Goal: Task Accomplishment & Management: Manage account settings

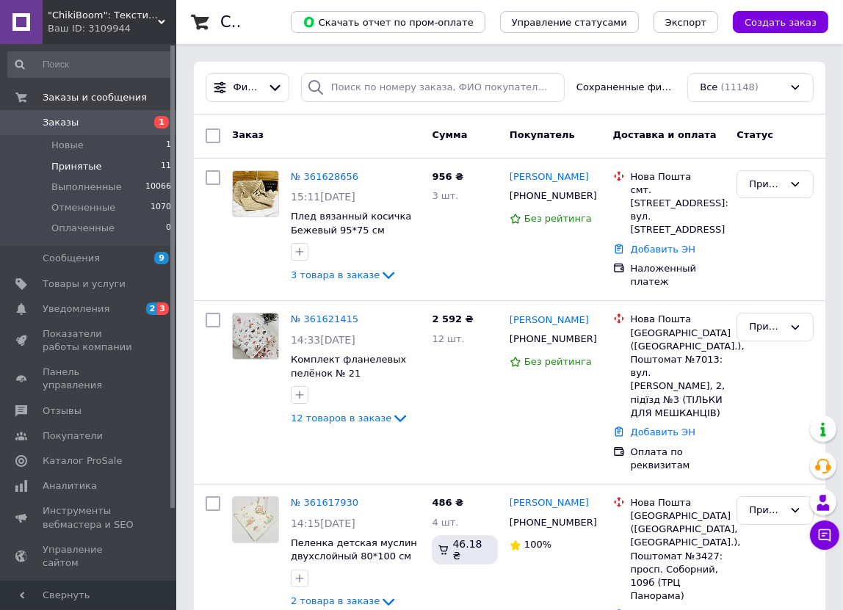
click at [95, 162] on span "Принятые" at bounding box center [76, 166] width 51 height 13
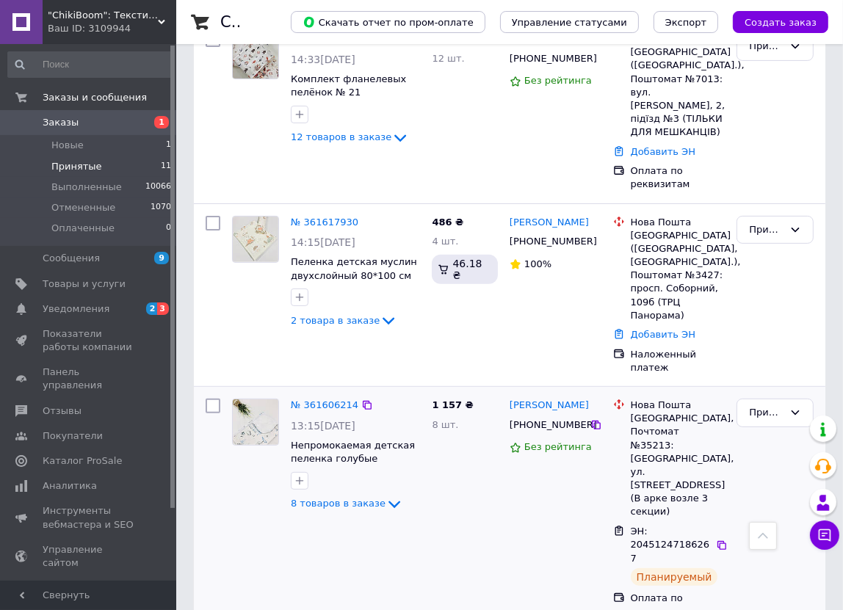
scroll to position [601, 0]
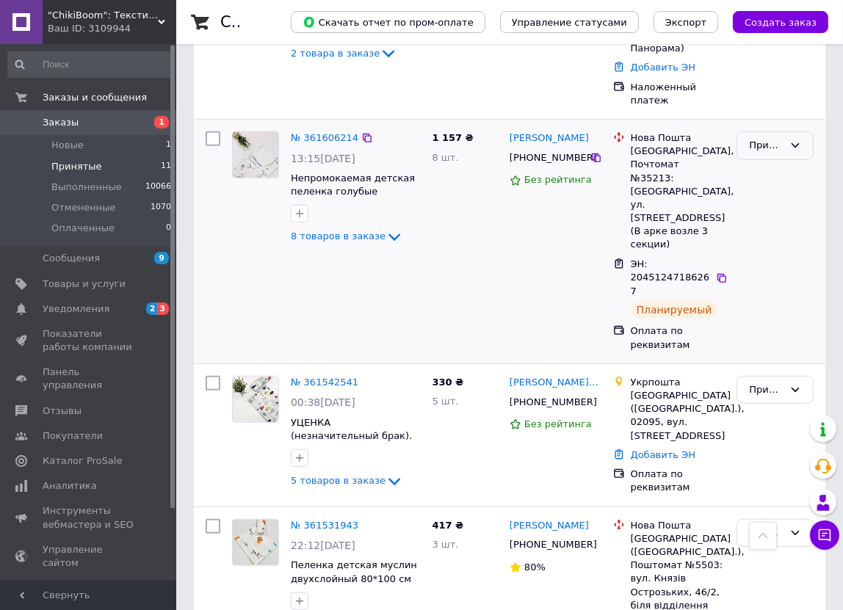
click at [774, 138] on div "Принят" at bounding box center [766, 145] width 35 height 15
click at [774, 163] on li "Выполнен" at bounding box center [775, 176] width 76 height 27
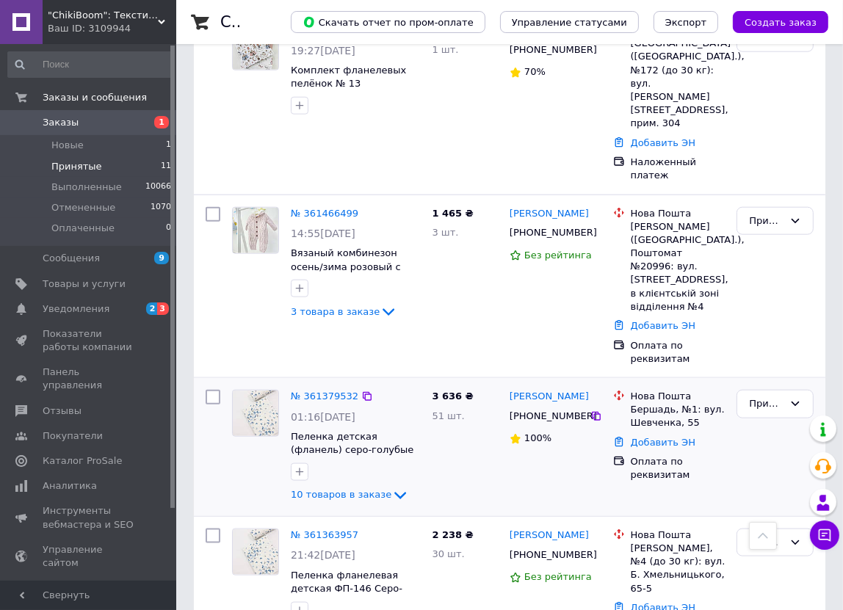
scroll to position [1339, 0]
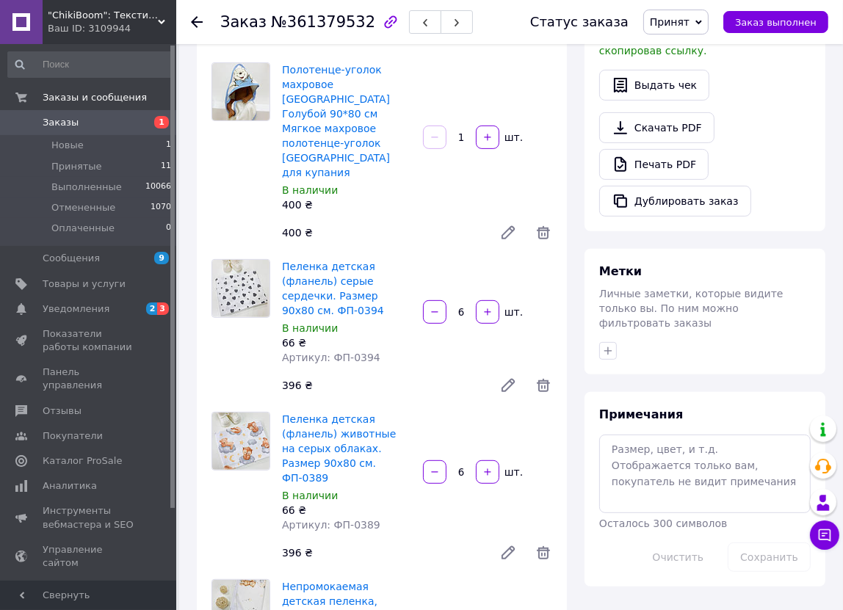
scroll to position [279, 0]
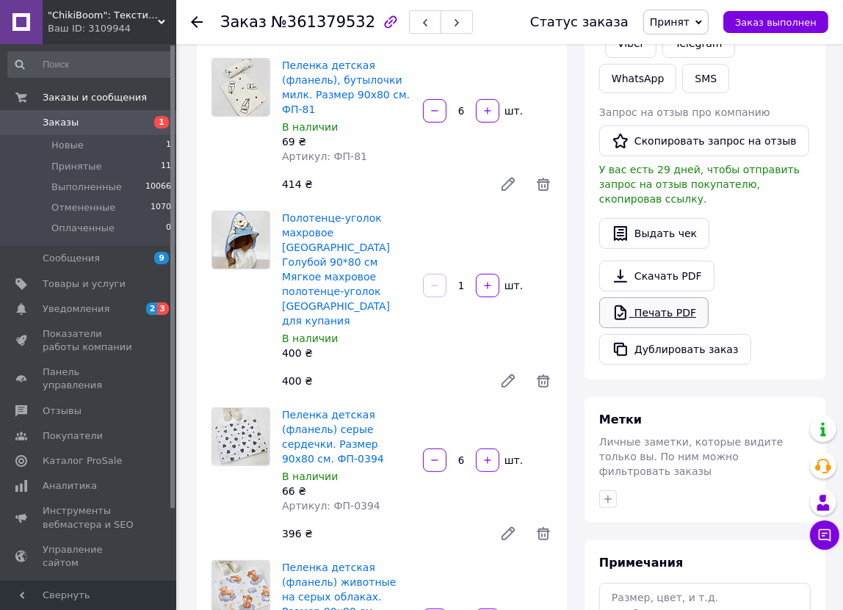
click at [645, 297] on link "Печать PDF" at bounding box center [653, 312] width 109 height 31
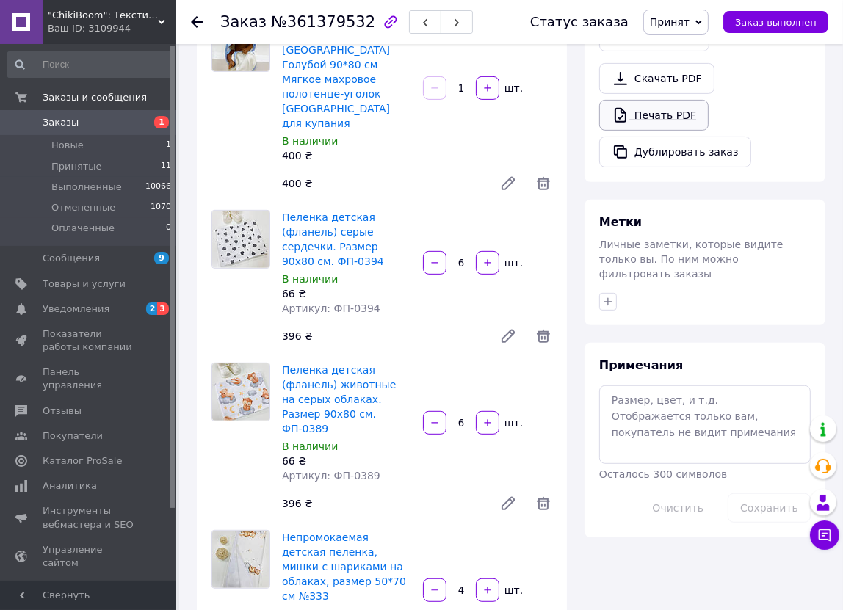
scroll to position [475, 0]
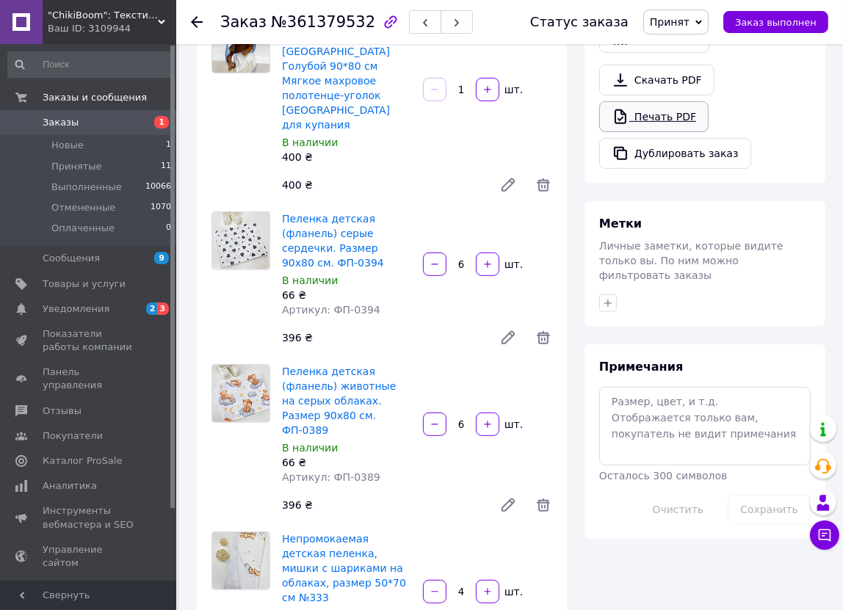
click at [676, 104] on link "Печать PDF" at bounding box center [653, 116] width 109 height 31
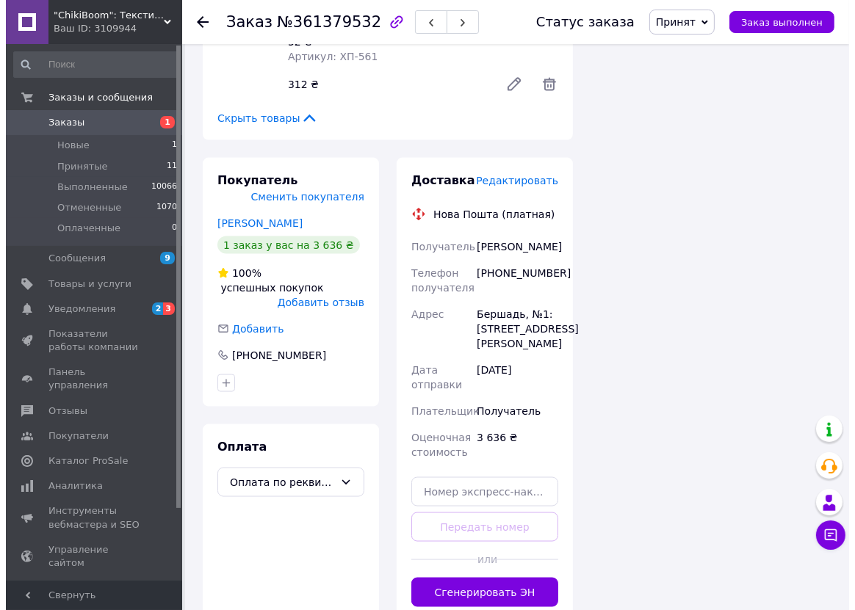
scroll to position [1570, 0]
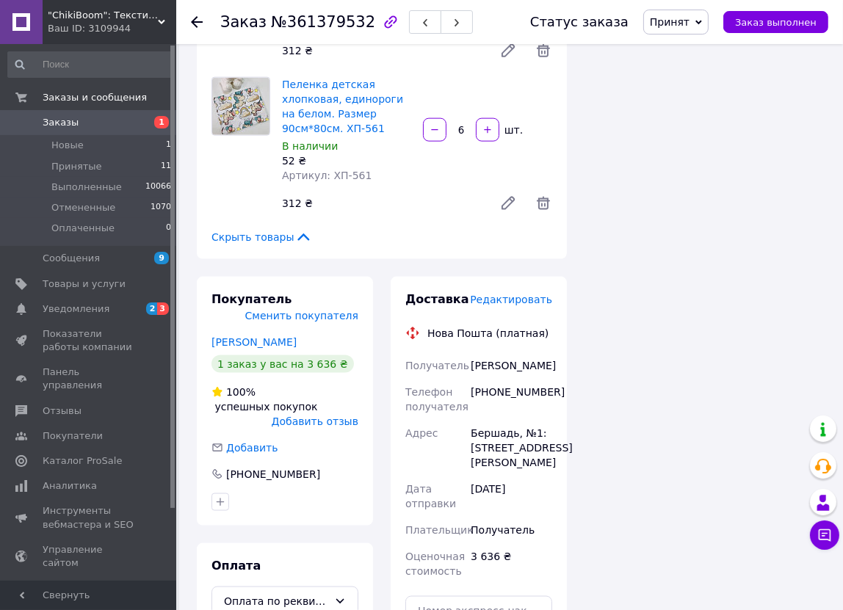
click at [531, 294] on span "Редактировать" at bounding box center [511, 300] width 82 height 12
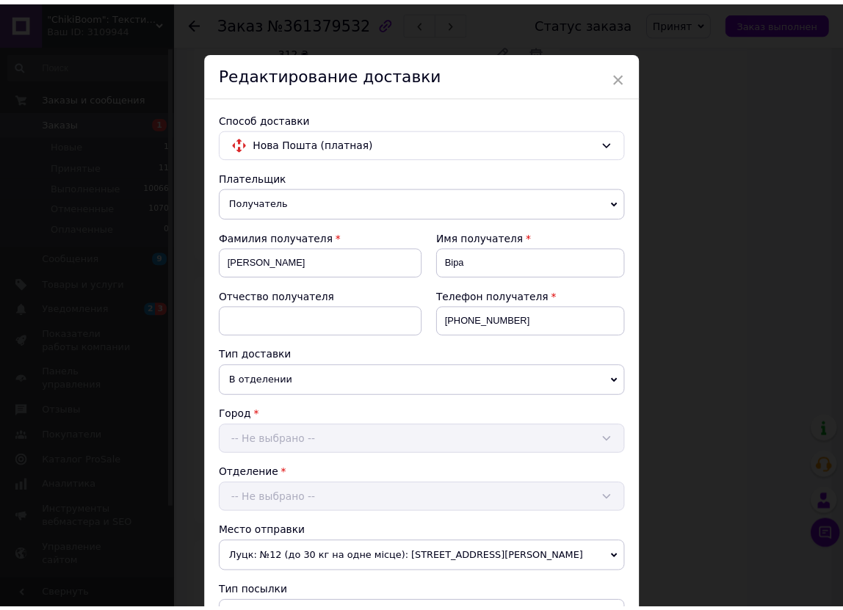
scroll to position [389, 0]
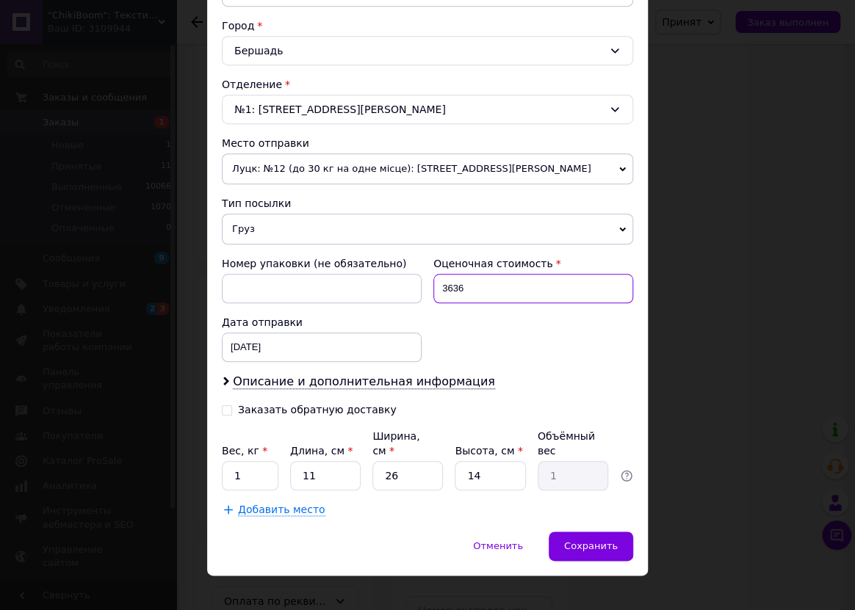
click at [491, 289] on input "3636" at bounding box center [533, 288] width 200 height 29
type input "500"
click at [505, 461] on input "14" at bounding box center [490, 475] width 71 height 29
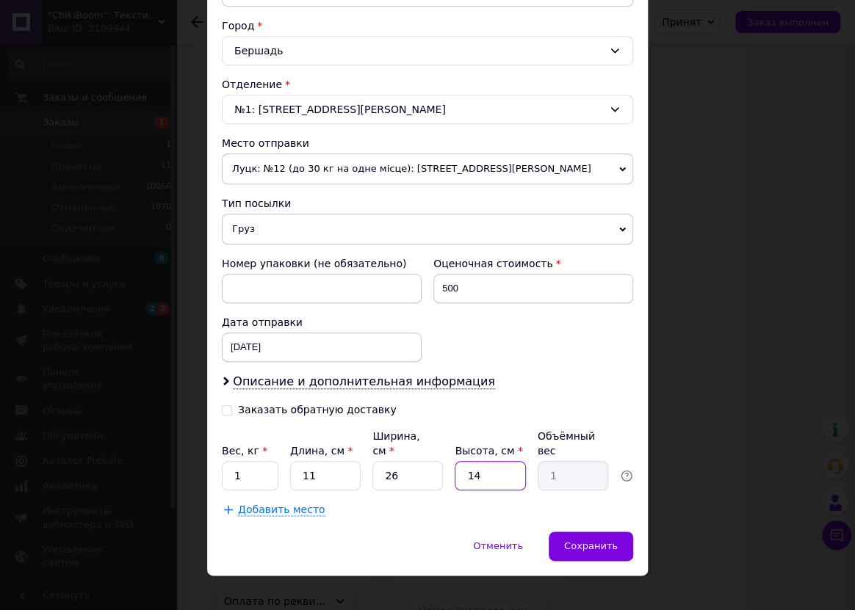
type input "1"
type input "0.1"
type input "10"
type input "0.72"
type input "10"
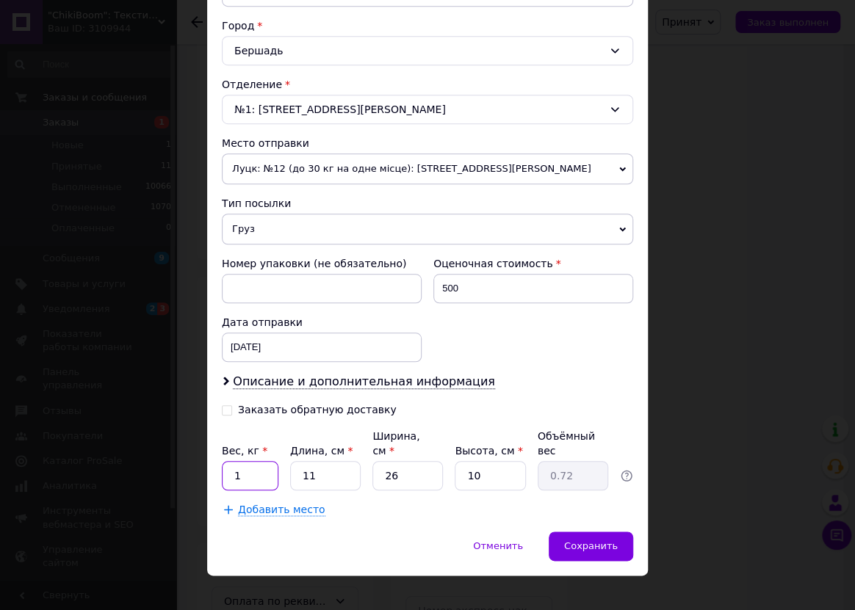
click at [248, 463] on input "1" at bounding box center [250, 475] width 57 height 29
type input "3"
click at [607, 541] on span "Сохранить" at bounding box center [591, 546] width 54 height 11
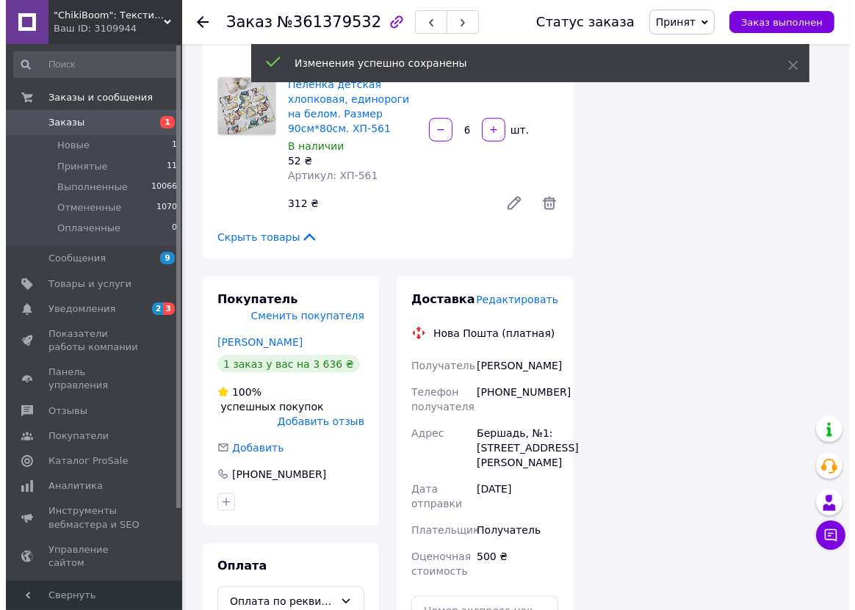
scroll to position [70, 0]
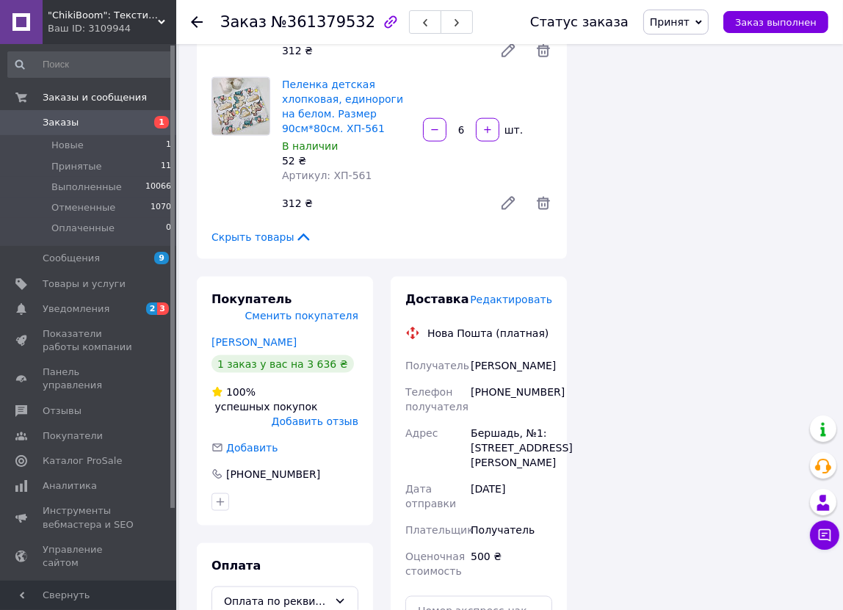
click at [472, 565] on div "Доставка Редактировать Нова Пошта (платная) Получатель Бендус Віра Телефон полу…" at bounding box center [479, 509] width 176 height 464
click at [510, 292] on div "Доставка Редактировать" at bounding box center [478, 300] width 147 height 17
click at [513, 294] on span "Редактировать" at bounding box center [511, 300] width 82 height 12
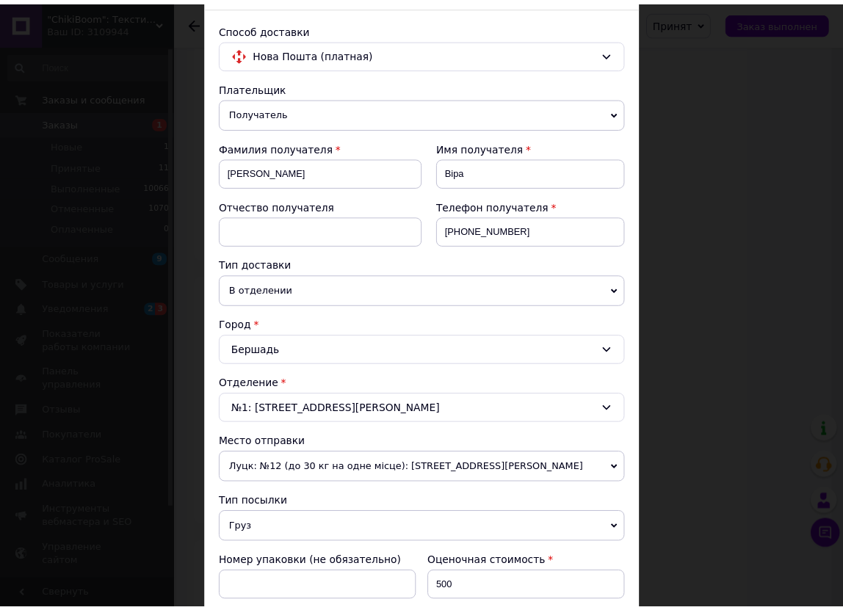
scroll to position [333, 0]
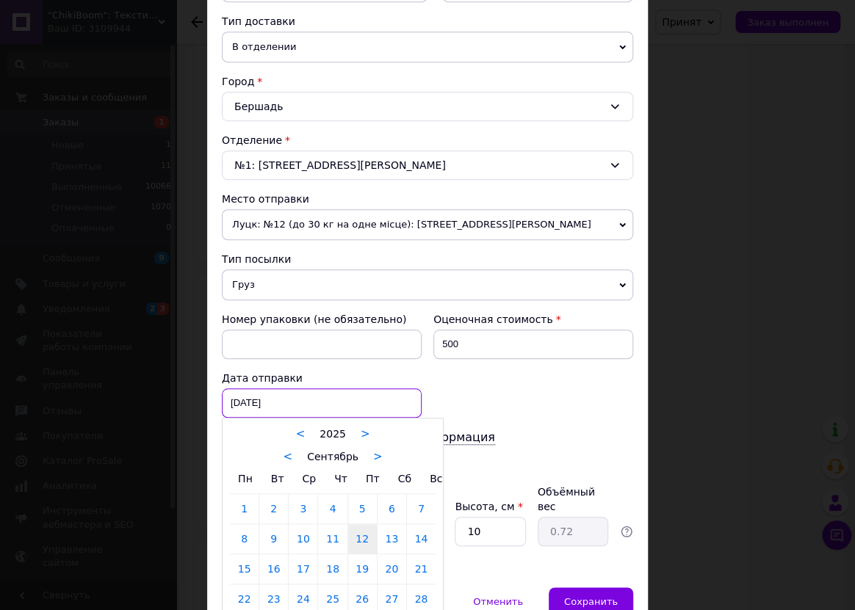
click at [315, 401] on div "12.09.2025 < 2025 > < Сентябрь > Пн Вт Ср Чт Пт Сб Вс 1 2 3 4 5 6 7 8 9 10 11 1…" at bounding box center [322, 403] width 200 height 29
click at [244, 574] on link "15" at bounding box center [244, 569] width 29 height 29
type input "15.09.2025"
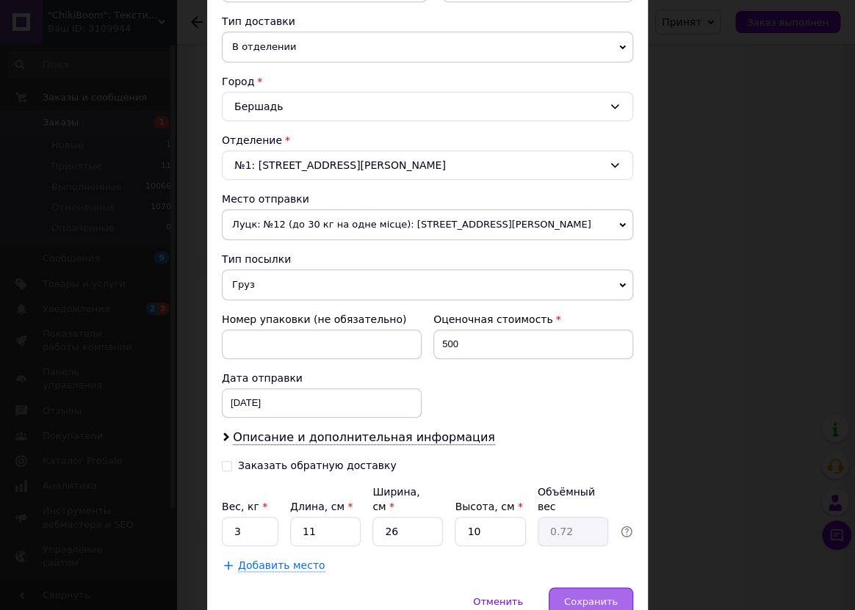
click at [580, 596] on span "Сохранить" at bounding box center [591, 601] width 54 height 11
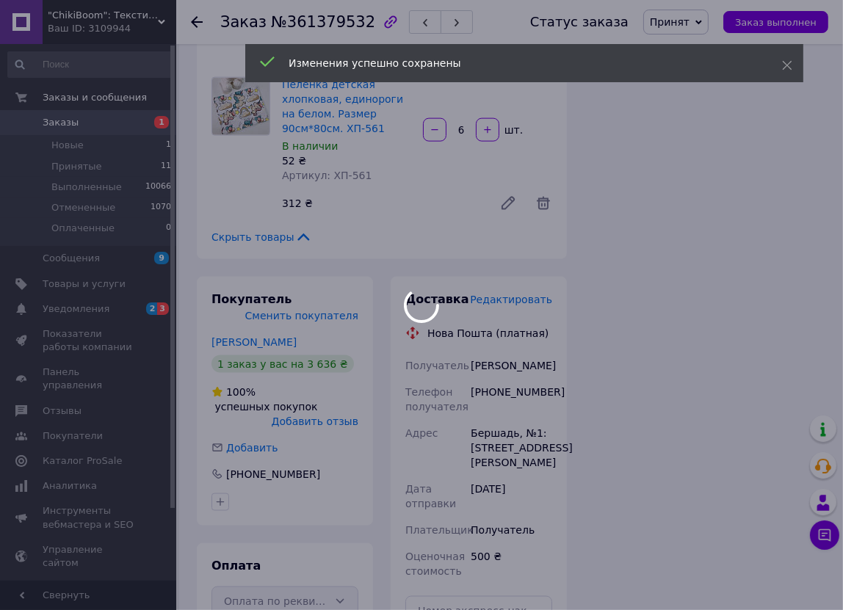
scroll to position [120, 0]
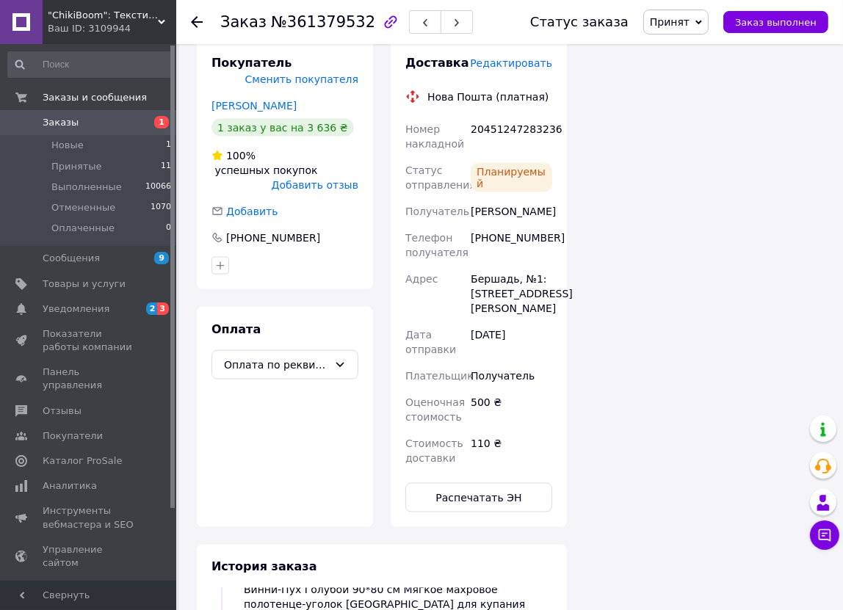
scroll to position [1825, 0]
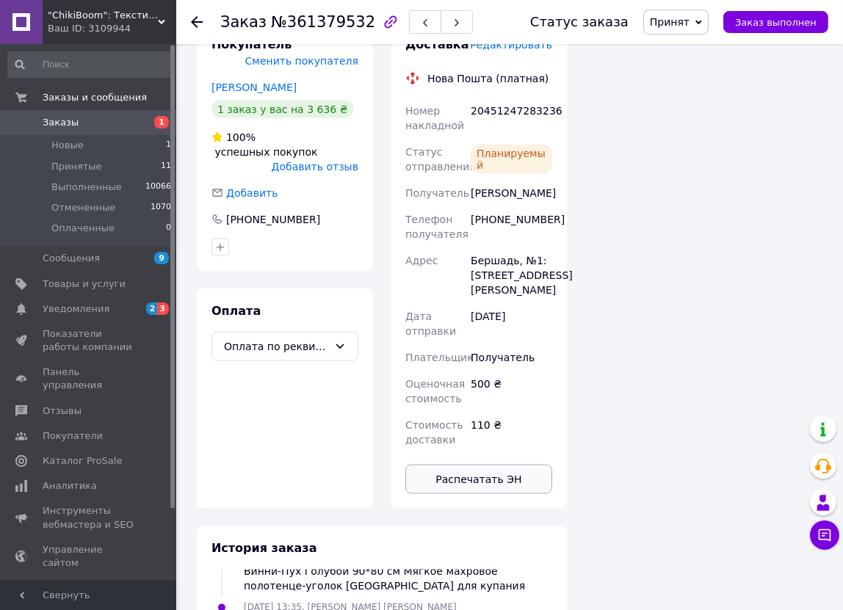
click at [499, 465] on button "Распечатать ЭН" at bounding box center [478, 479] width 147 height 29
drag, startPoint x: 59, startPoint y: 168, endPoint x: 68, endPoint y: 18, distance: 150.8
click at [59, 168] on span "Принятые" at bounding box center [76, 166] width 51 height 13
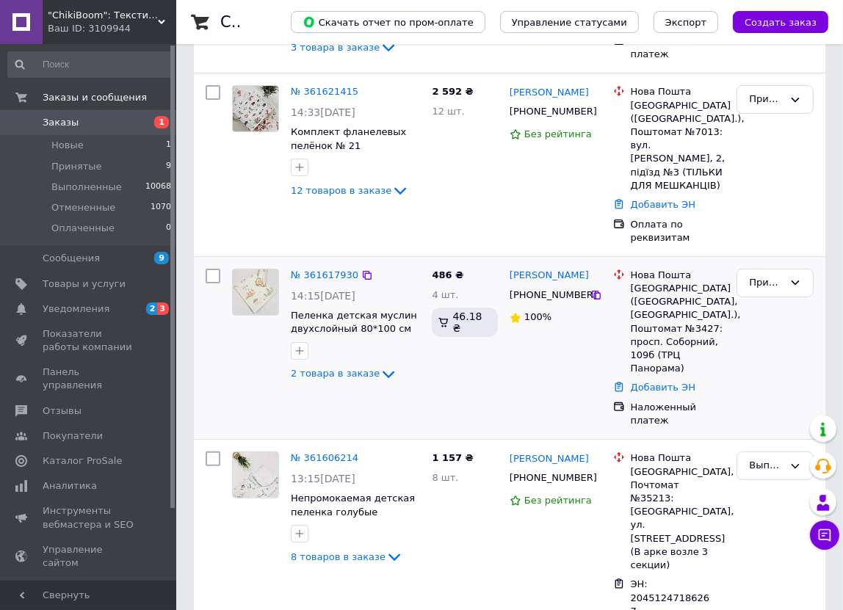
scroll to position [333, 0]
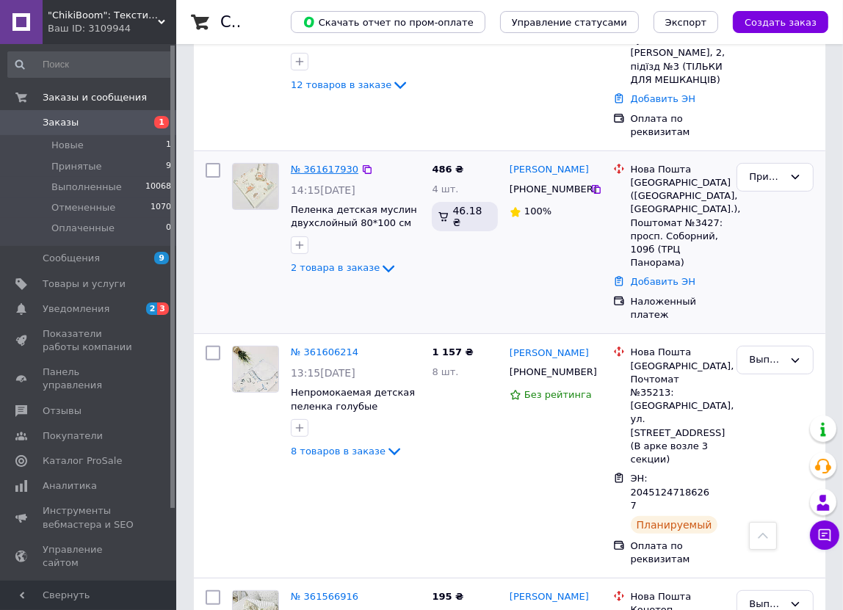
click at [311, 164] on link "№ 361617930" at bounding box center [325, 169] width 68 height 11
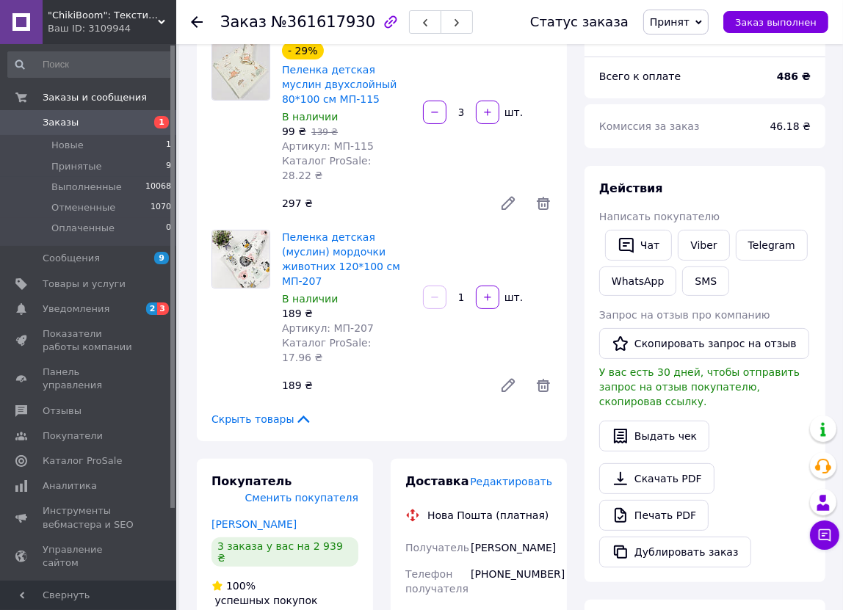
scroll to position [133, 0]
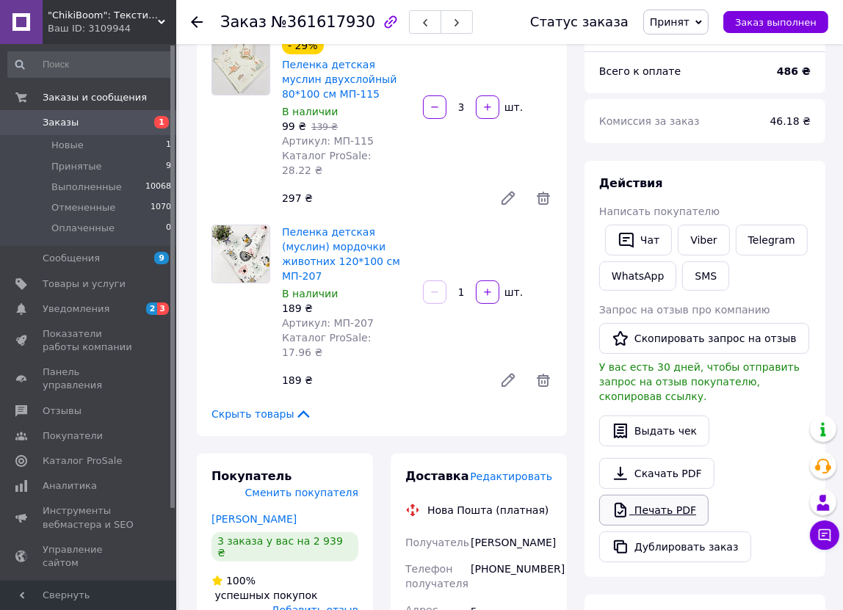
click at [677, 502] on link "Печать PDF" at bounding box center [653, 510] width 109 height 31
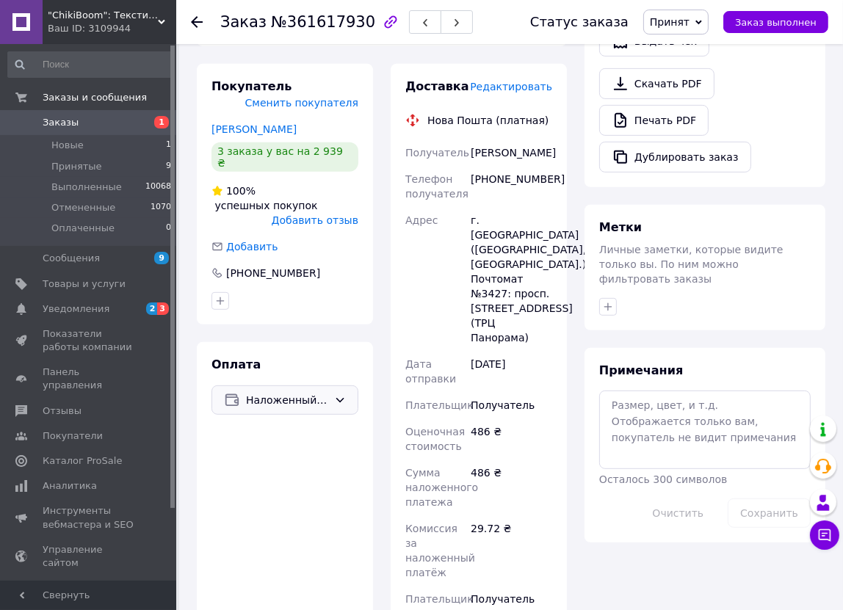
click at [304, 392] on span "Наложенный платеж" at bounding box center [287, 400] width 82 height 16
click at [279, 452] on span "Оплата по реквизитам" at bounding box center [285, 459] width 122 height 15
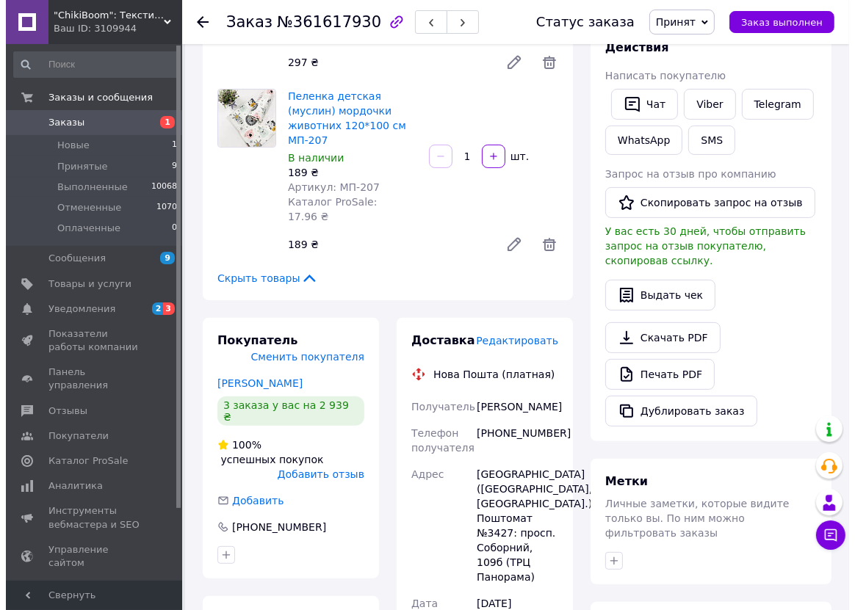
scroll to position [256, 0]
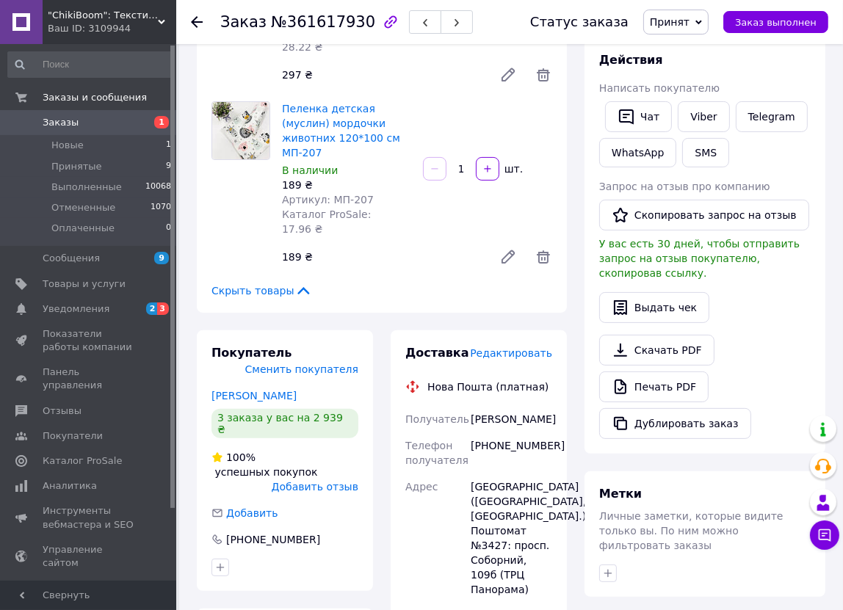
click at [522, 347] on span "Редактировать" at bounding box center [511, 353] width 82 height 12
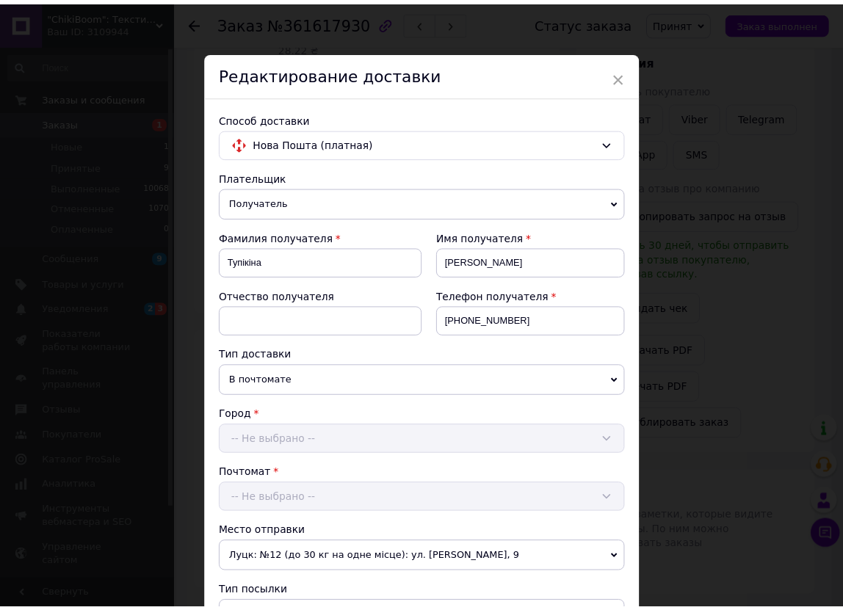
scroll to position [389, 0]
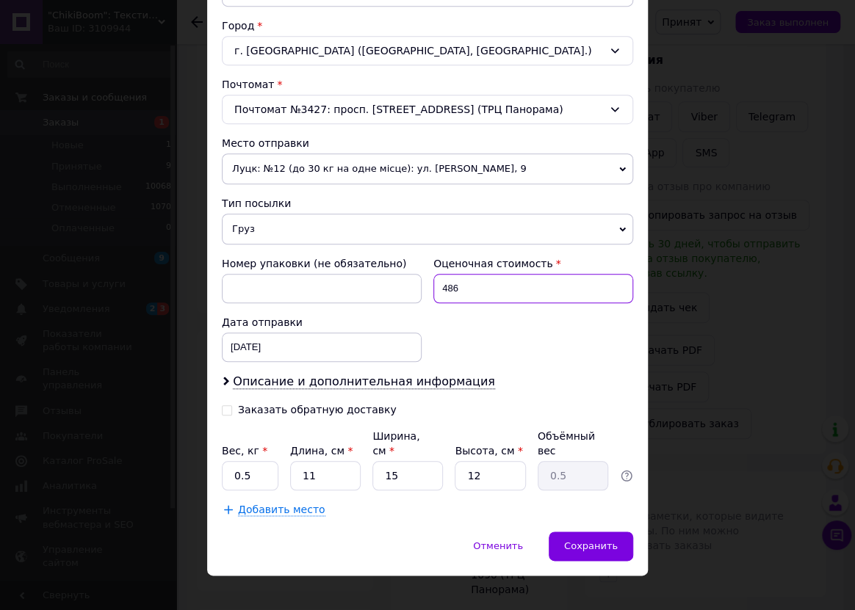
click at [521, 294] on input "486" at bounding box center [533, 288] width 200 height 29
click at [508, 466] on input "12" at bounding box center [490, 475] width 71 height 29
type input "1"
type input "0.1"
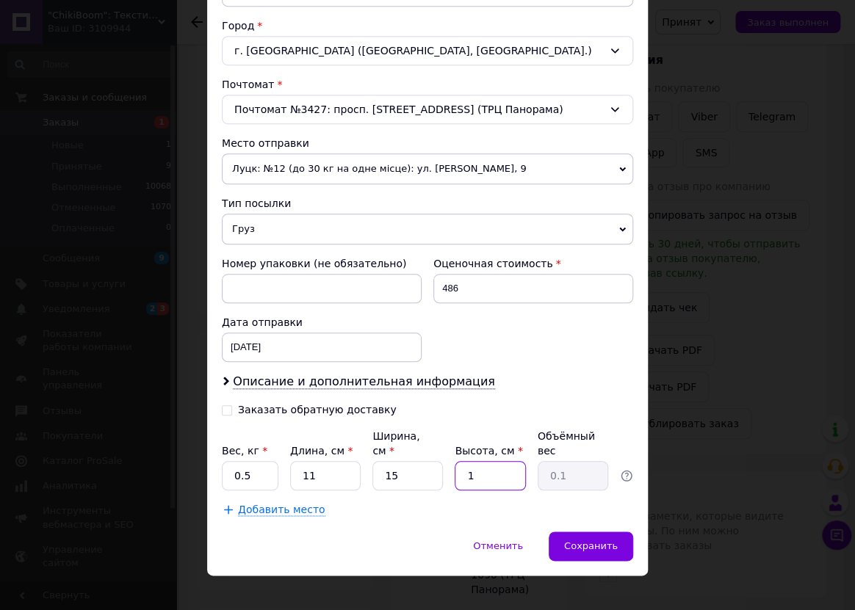
type input "10"
type input "0.41"
type input "10"
click at [265, 463] on input "0.5" at bounding box center [250, 475] width 57 height 29
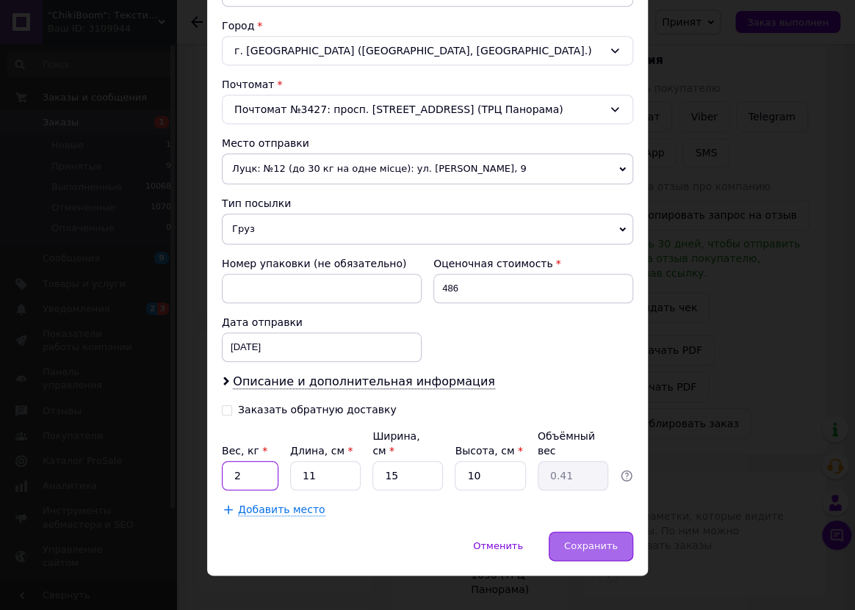
type input "2"
click at [584, 532] on div "Сохранить" at bounding box center [591, 546] width 84 height 29
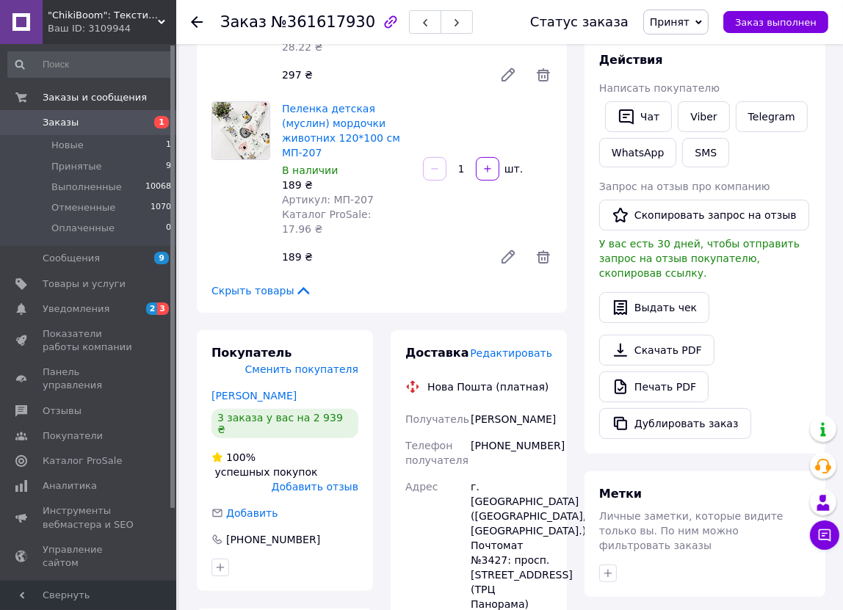
click at [516, 347] on span "Редактировать" at bounding box center [511, 353] width 82 height 12
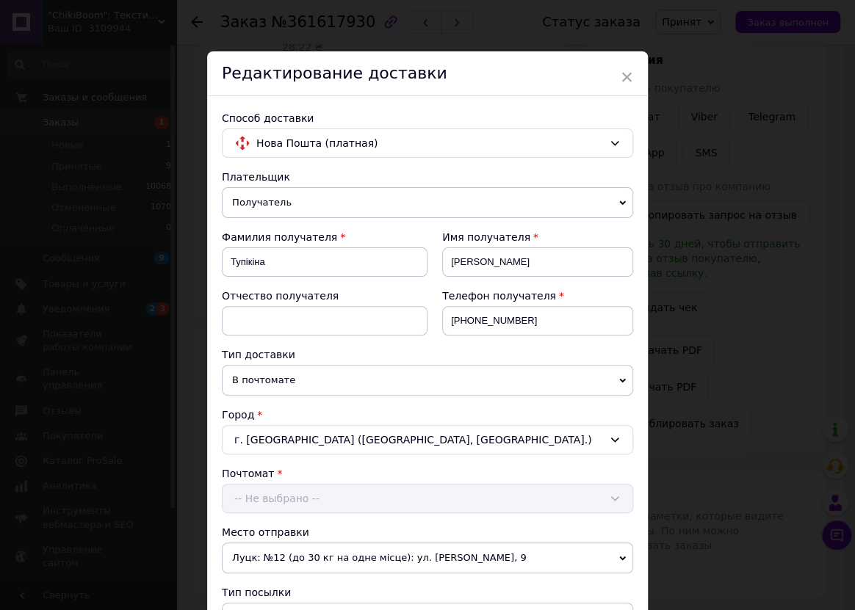
click at [752, 337] on div "× Редактирование доставки Способ доставки Нова Пошта (платная) Плательщик Получ…" at bounding box center [427, 305] width 855 height 610
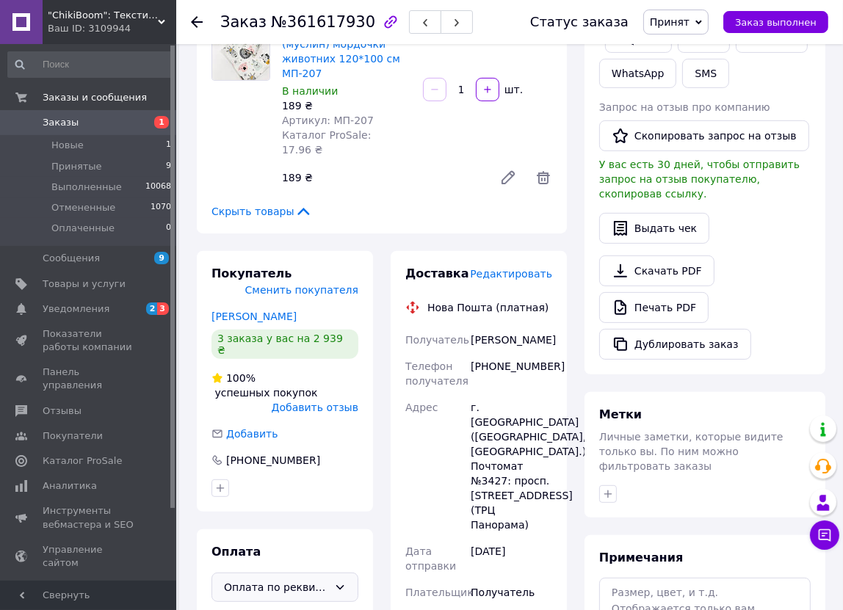
scroll to position [523, 0]
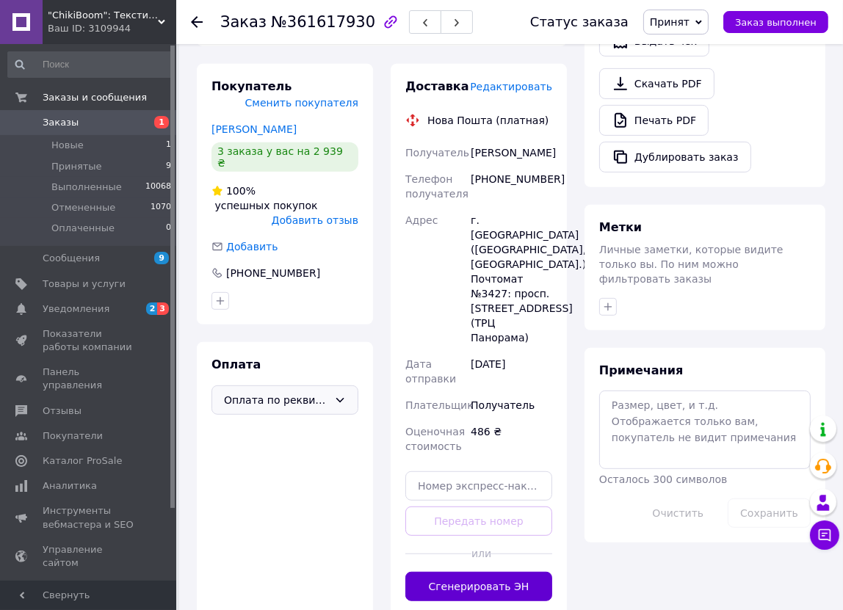
click at [518, 572] on button "Сгенерировать ЭН" at bounding box center [478, 586] width 147 height 29
click at [663, 109] on link "Печать PDF" at bounding box center [653, 120] width 109 height 31
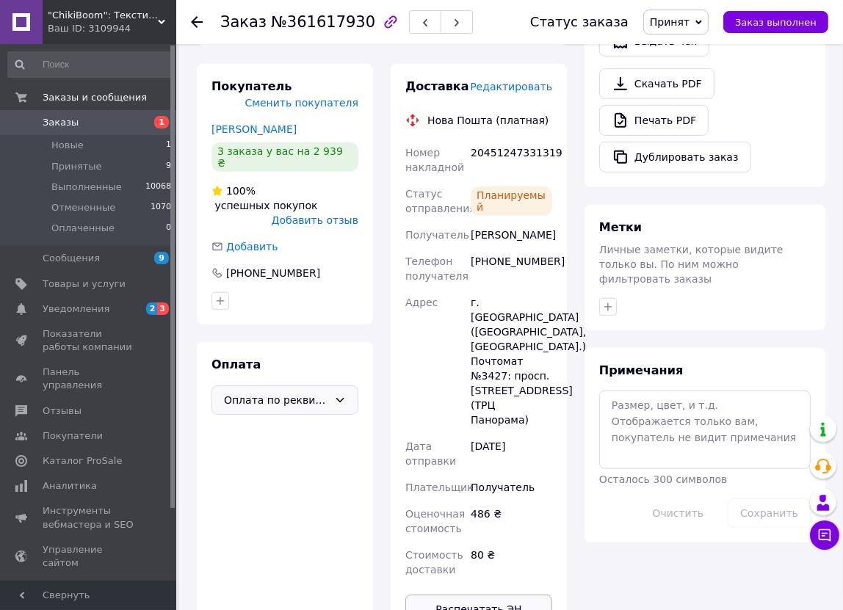
click at [515, 595] on button "Распечатать ЭН" at bounding box center [478, 609] width 147 height 29
click at [83, 174] on li "Принятые 9" at bounding box center [90, 166] width 180 height 21
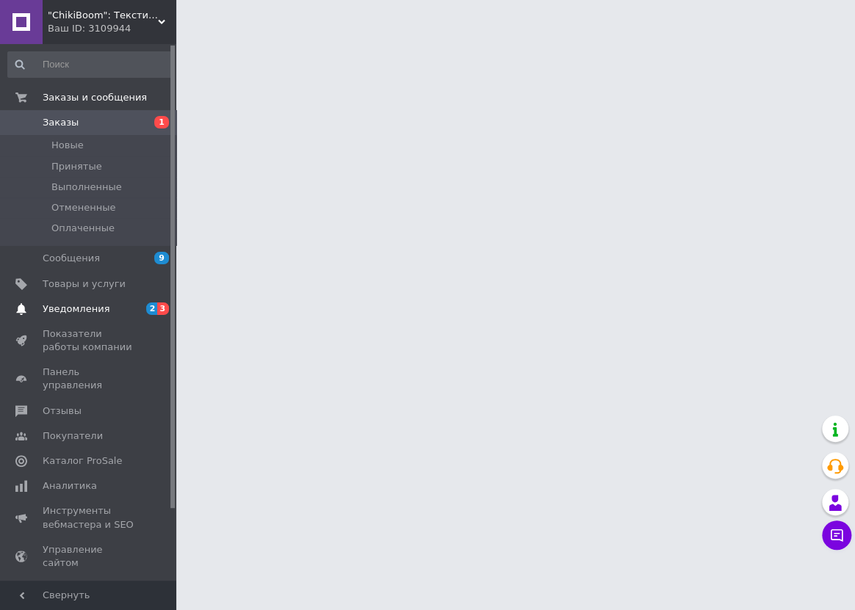
click at [106, 303] on span "Уведомления" at bounding box center [89, 309] width 93 height 13
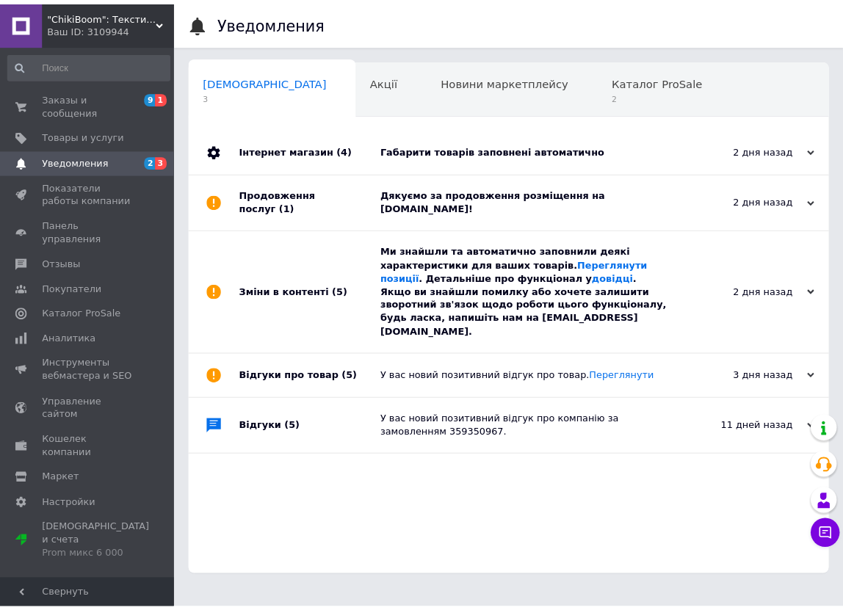
scroll to position [0, 7]
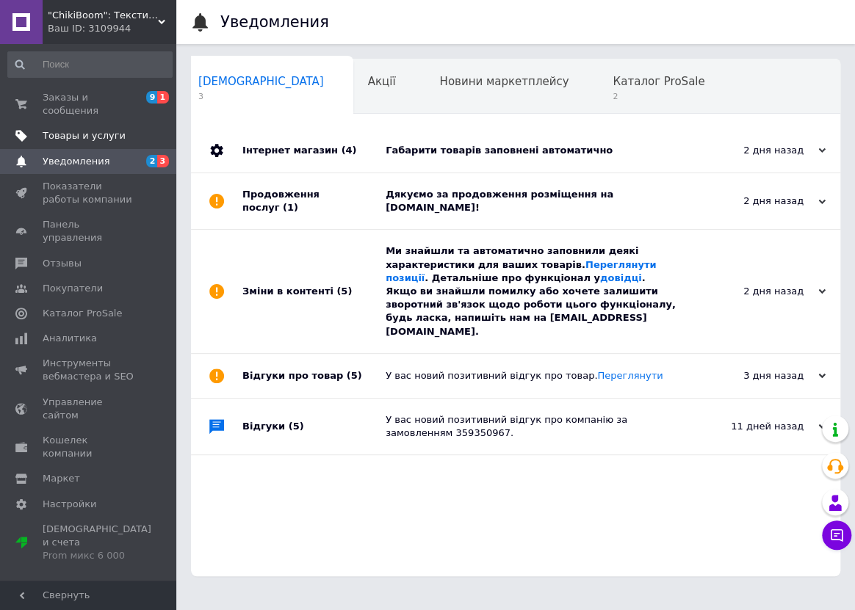
click at [82, 129] on span "Товары и услуги" at bounding box center [84, 135] width 83 height 13
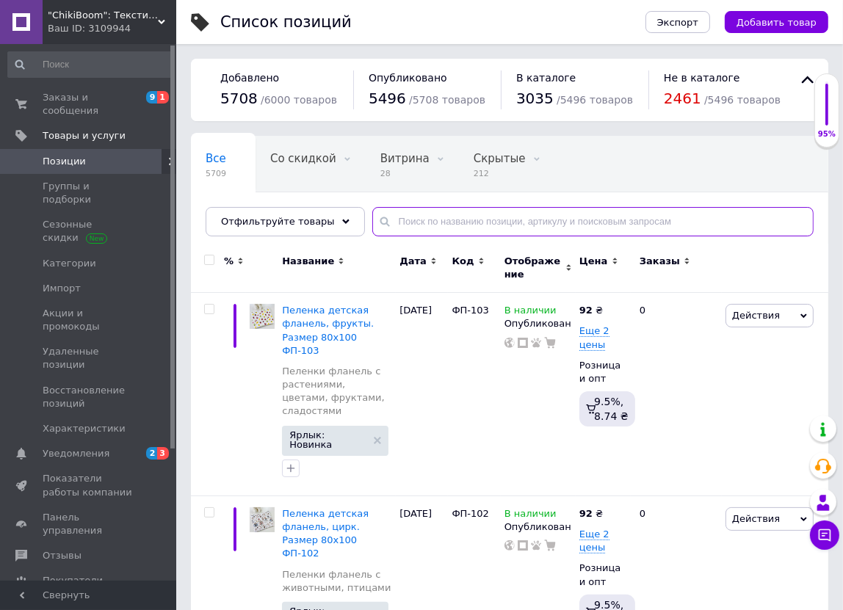
click at [404, 215] on input "text" at bounding box center [592, 221] width 441 height 29
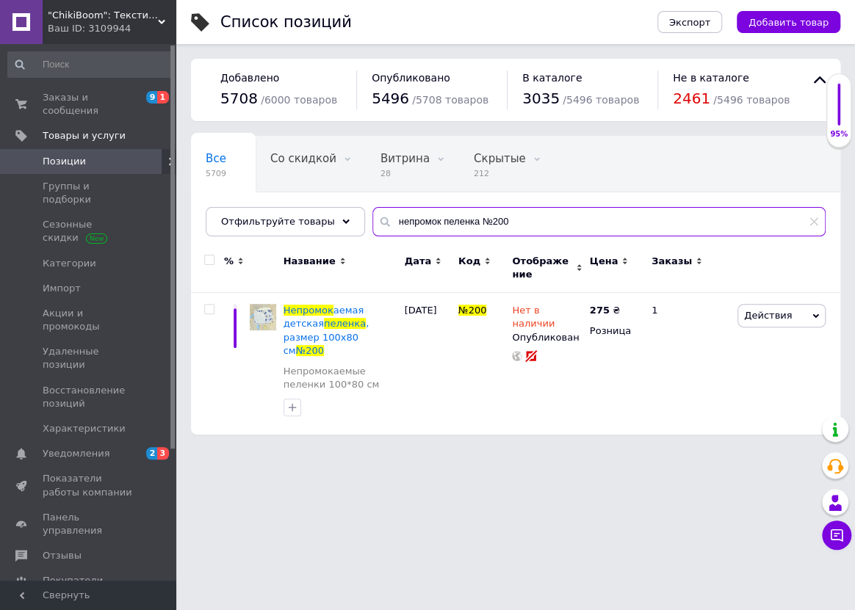
type input "непромок пеленка №200"
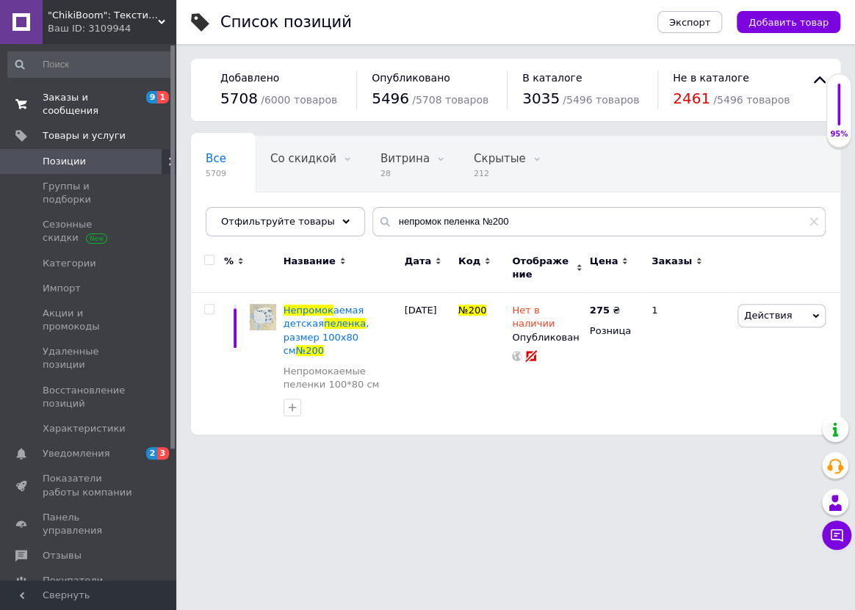
click at [73, 104] on span "Заказы и сообщения" at bounding box center [89, 104] width 93 height 26
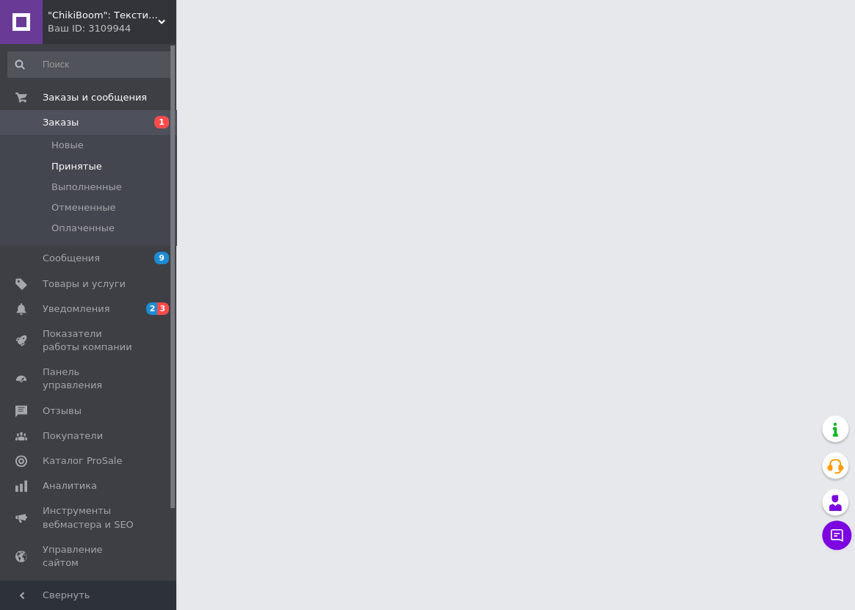
click at [89, 170] on span "Принятые" at bounding box center [76, 166] width 51 height 13
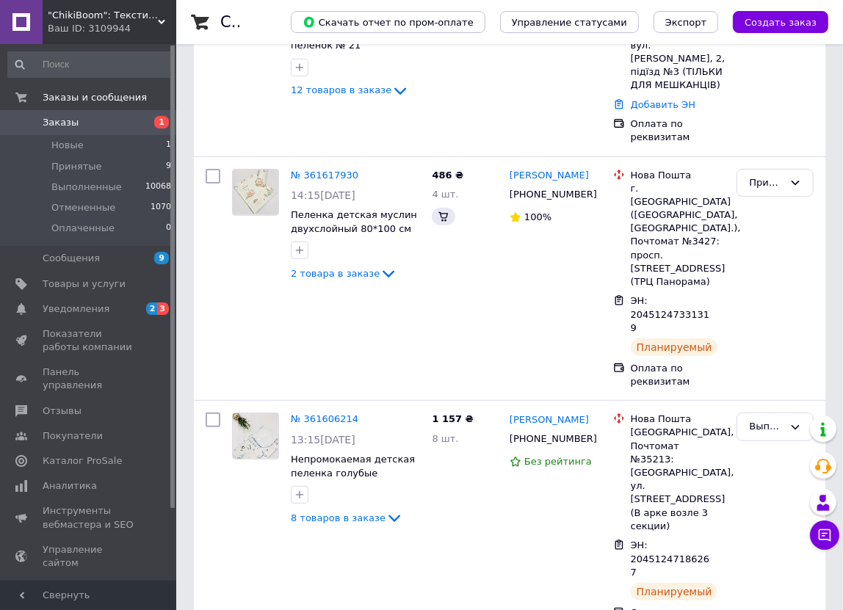
scroll to position [400, 0]
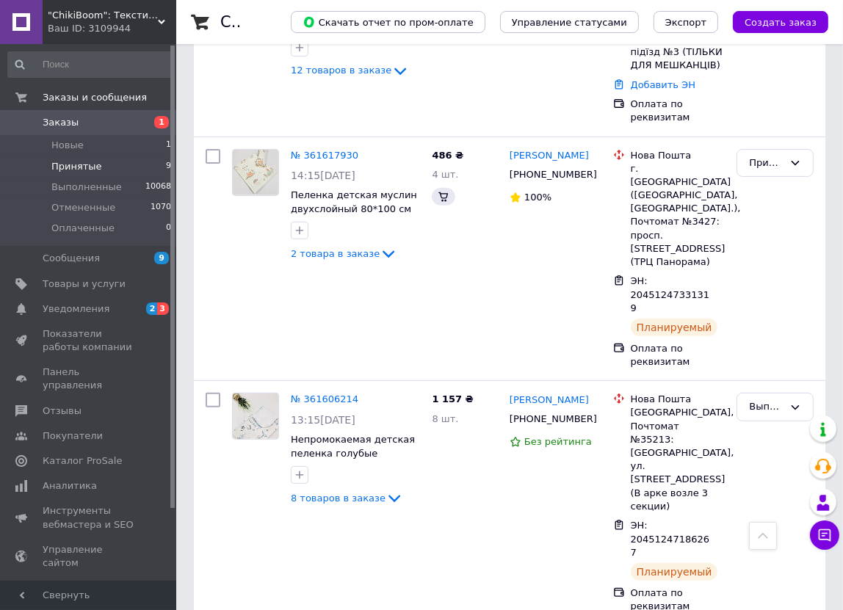
click at [67, 171] on span "Принятые" at bounding box center [76, 166] width 51 height 13
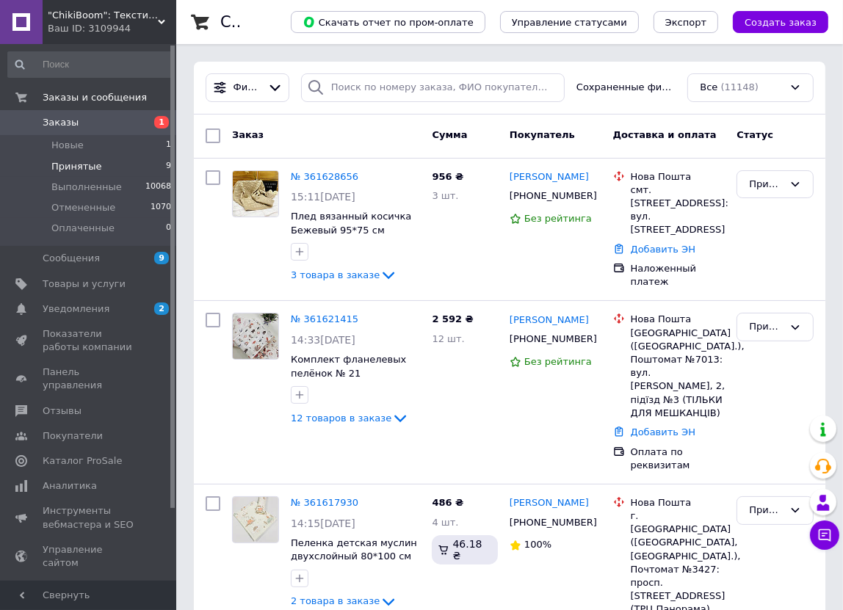
click at [99, 162] on li "Принятые 9" at bounding box center [90, 166] width 180 height 21
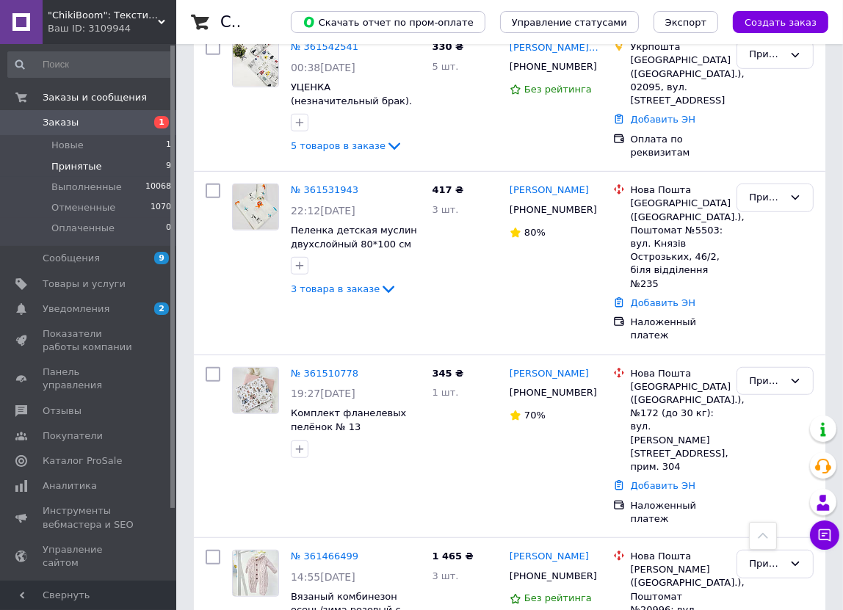
scroll to position [933, 0]
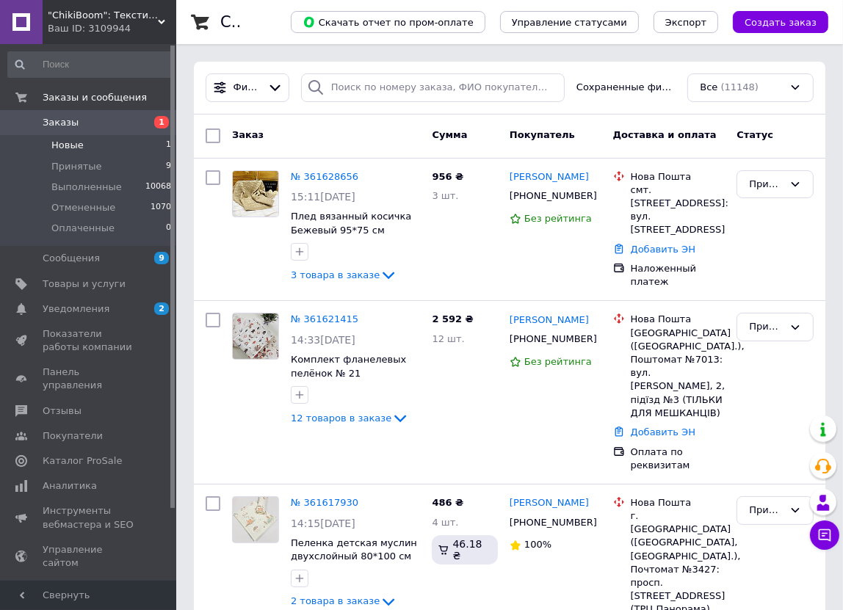
click at [102, 153] on li "Новые 1" at bounding box center [90, 145] width 180 height 21
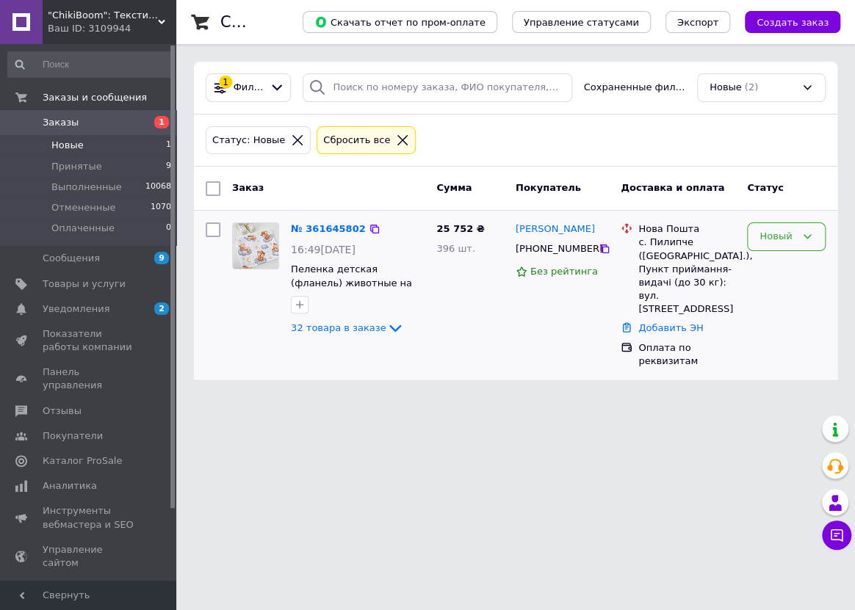
click at [781, 237] on div "Новый" at bounding box center [777, 236] width 36 height 15
click at [787, 261] on li "Принят" at bounding box center [786, 267] width 77 height 27
click at [331, 322] on div "Заказ Сумма Покупатель Доставка и оплата Статус № 361645802 16:49[DATE] Пеленка…" at bounding box center [515, 273] width 643 height 213
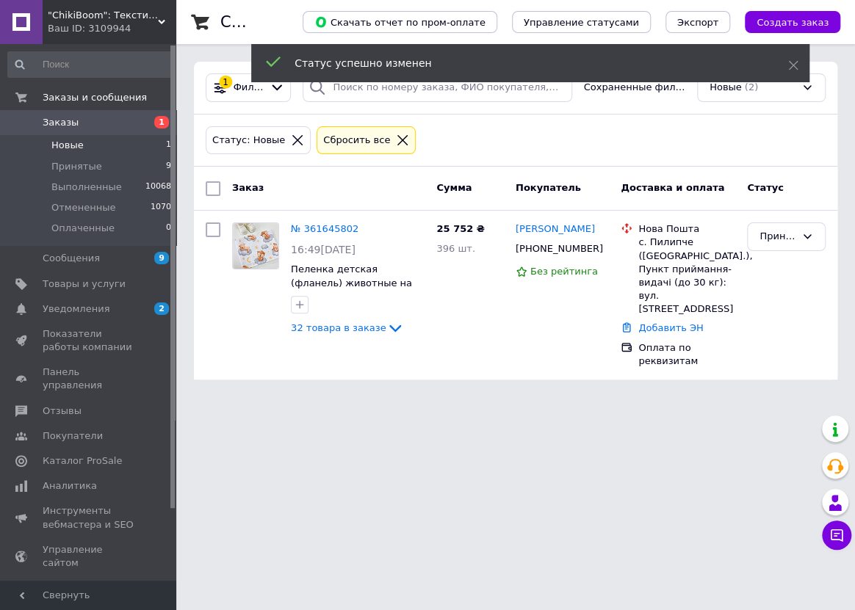
click at [339, 317] on div "№ 361645802 16:49[DATE] Пеленка детская (фланель) животные на серых облаках. Ра…" at bounding box center [357, 280] width 145 height 126
click at [361, 322] on span "32 товара в заказе" at bounding box center [338, 327] width 95 height 11
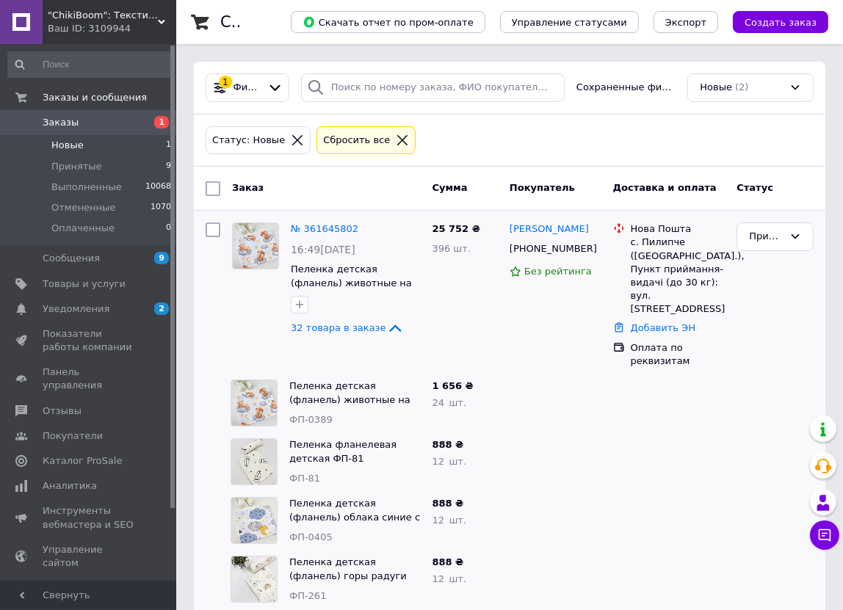
click at [516, 382] on div at bounding box center [556, 403] width 104 height 59
click at [524, 433] on div at bounding box center [556, 462] width 104 height 59
click at [674, 511] on div at bounding box center [669, 520] width 124 height 59
click at [333, 228] on link "№ 361645802" at bounding box center [325, 228] width 68 height 11
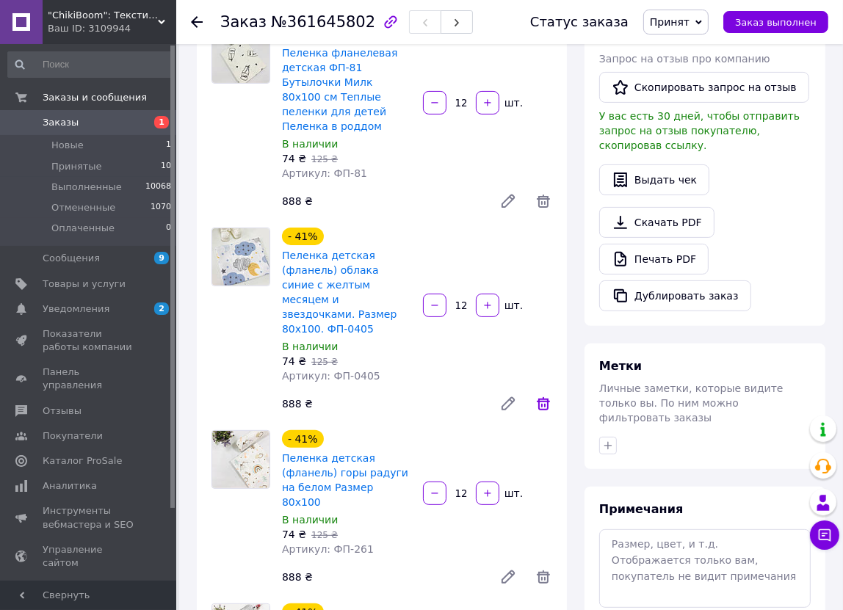
scroll to position [333, 0]
click at [541, 394] on icon at bounding box center [544, 403] width 18 height 18
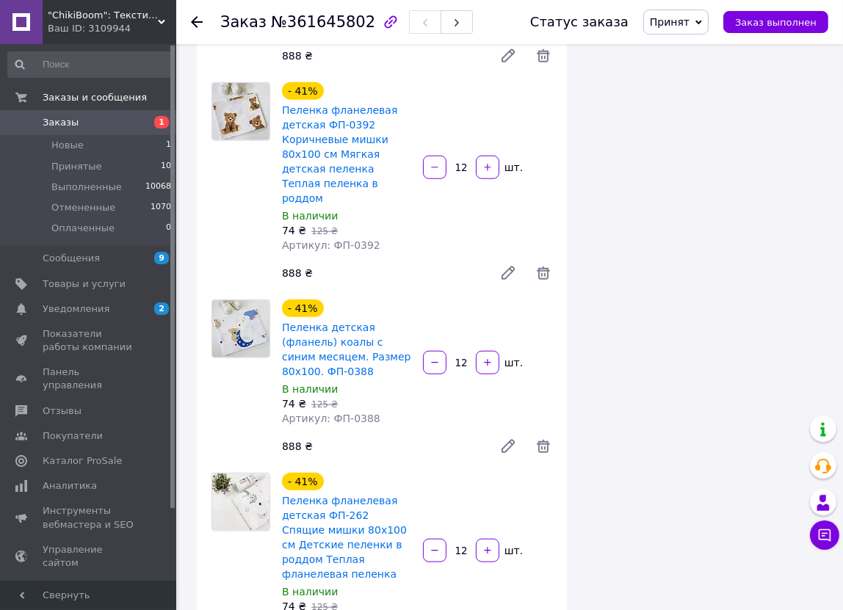
scroll to position [1202, 0]
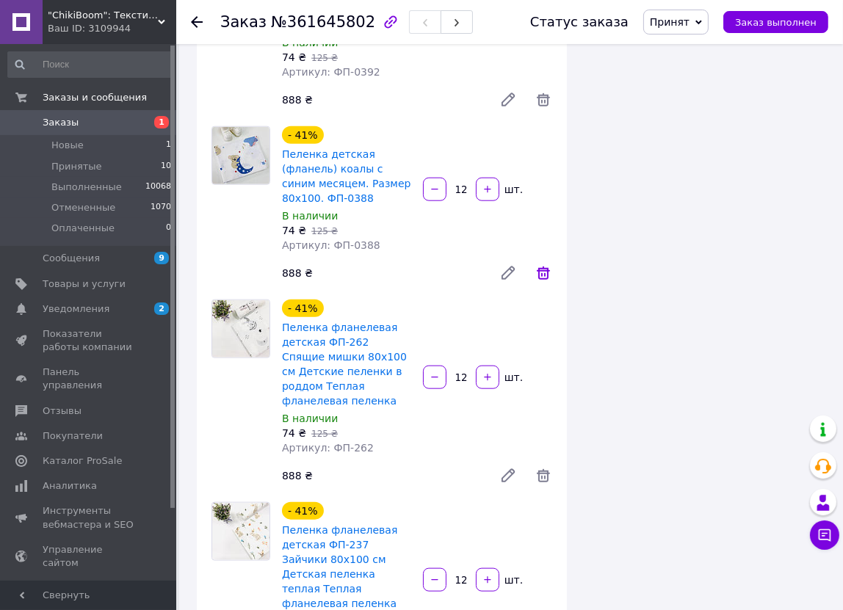
click at [537, 264] on icon at bounding box center [544, 273] width 18 height 18
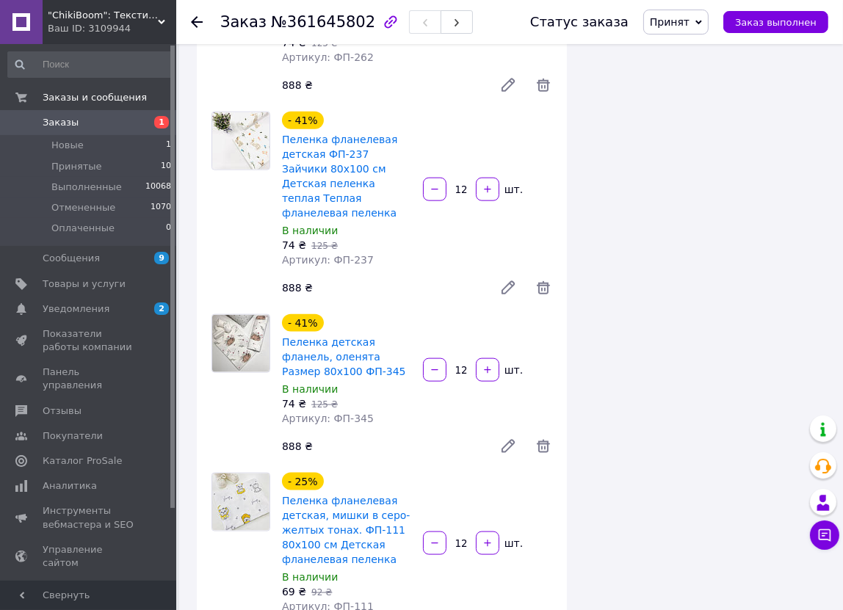
scroll to position [1443, 0]
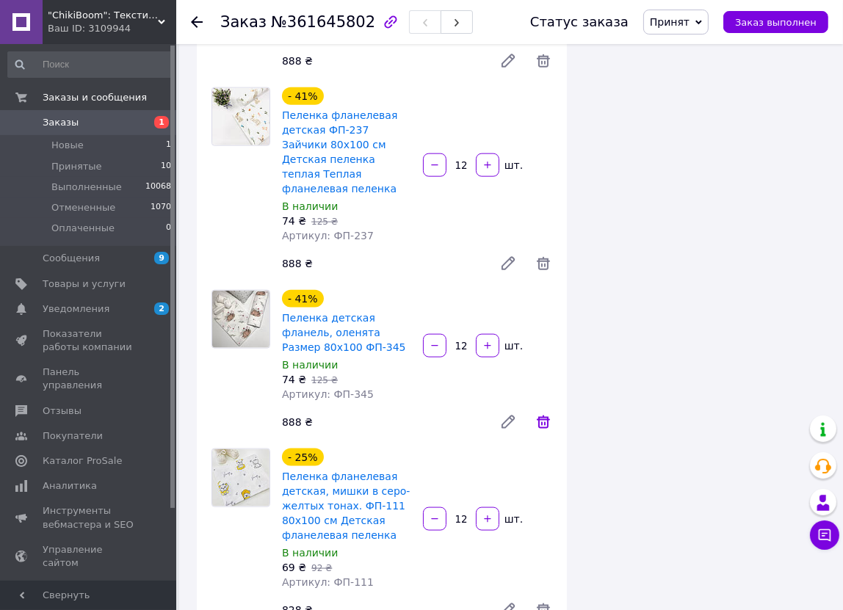
click at [548, 416] on icon at bounding box center [543, 422] width 13 height 13
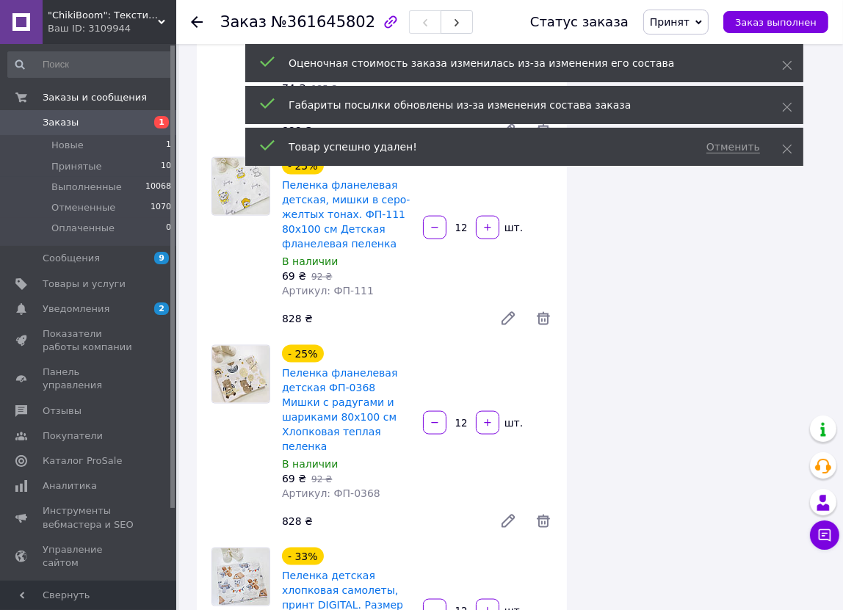
scroll to position [1510, 0]
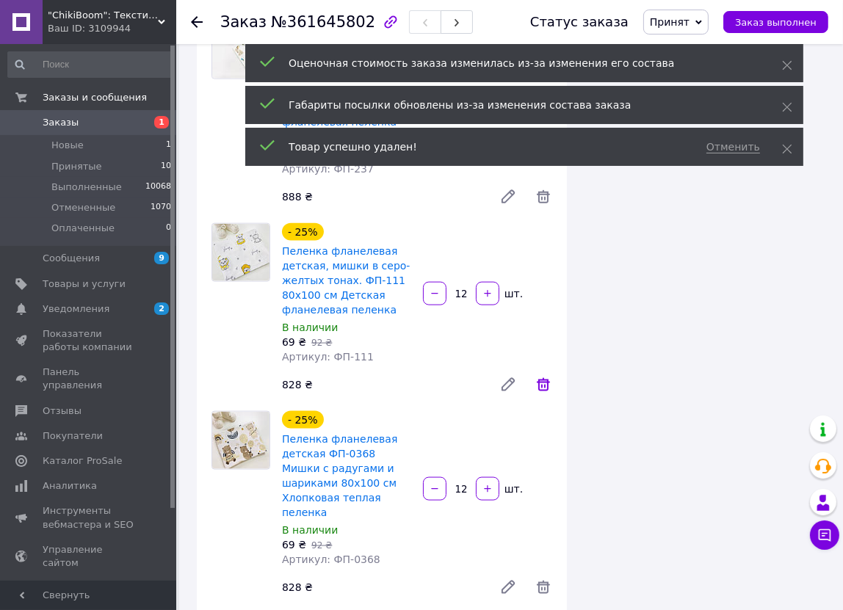
click at [541, 376] on icon at bounding box center [544, 385] width 18 height 18
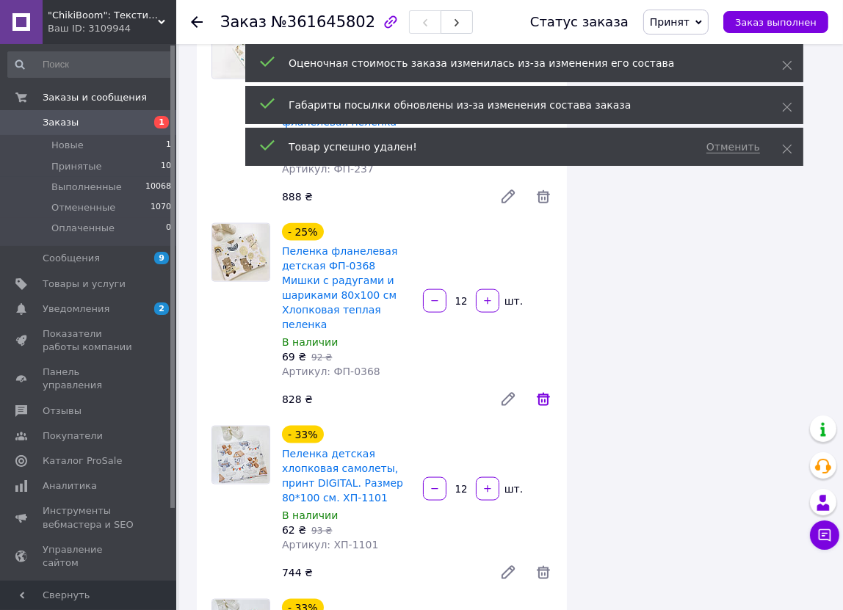
click at [548, 393] on icon at bounding box center [543, 399] width 13 height 13
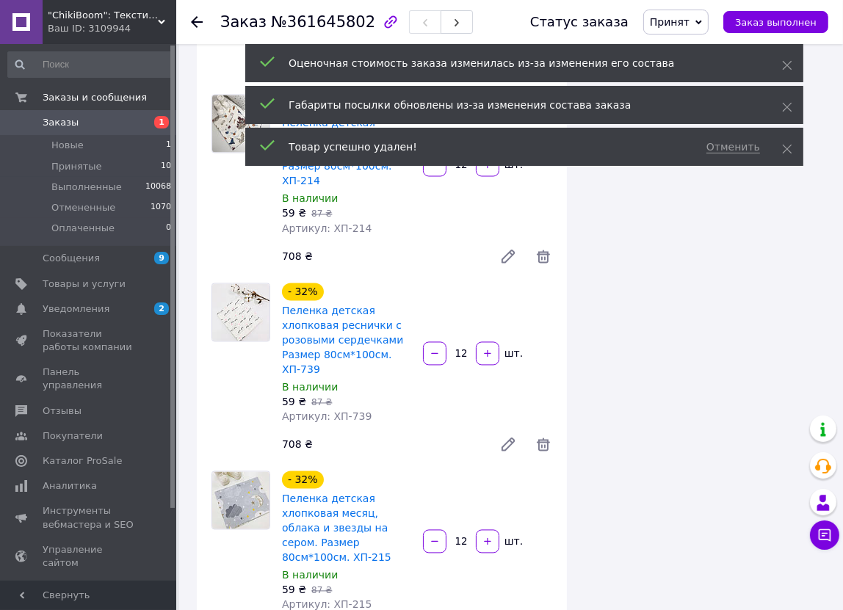
scroll to position [2189, 0]
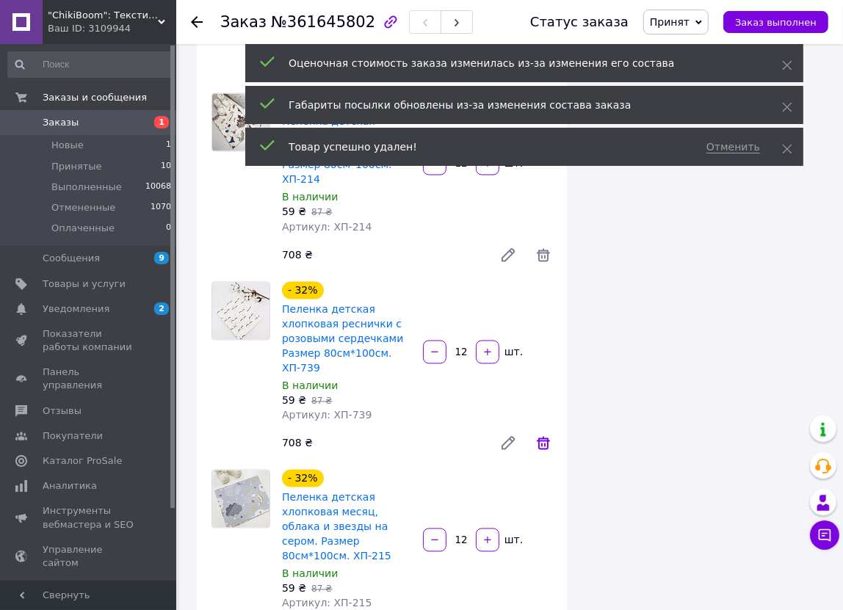
click at [546, 435] on icon at bounding box center [544, 444] width 18 height 18
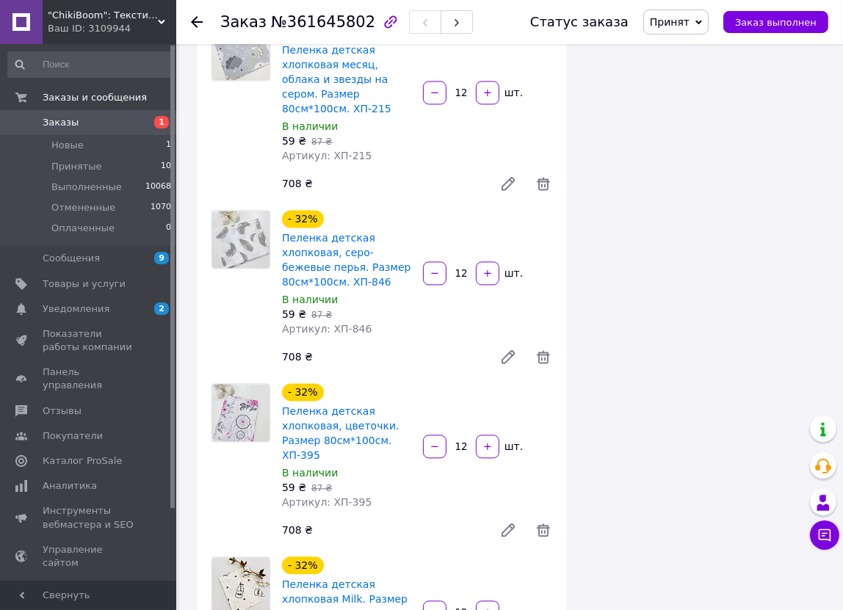
scroll to position [2457, 0]
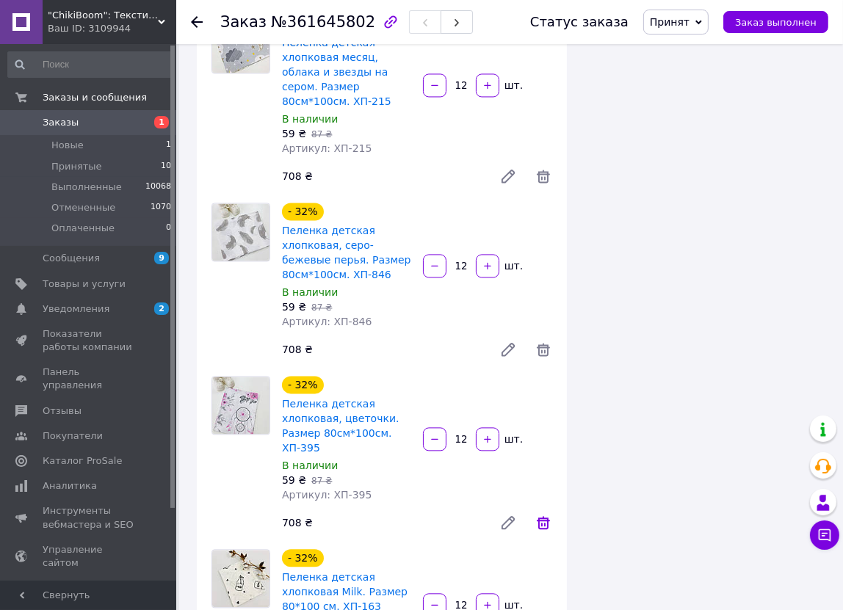
click at [545, 516] on icon at bounding box center [543, 522] width 13 height 13
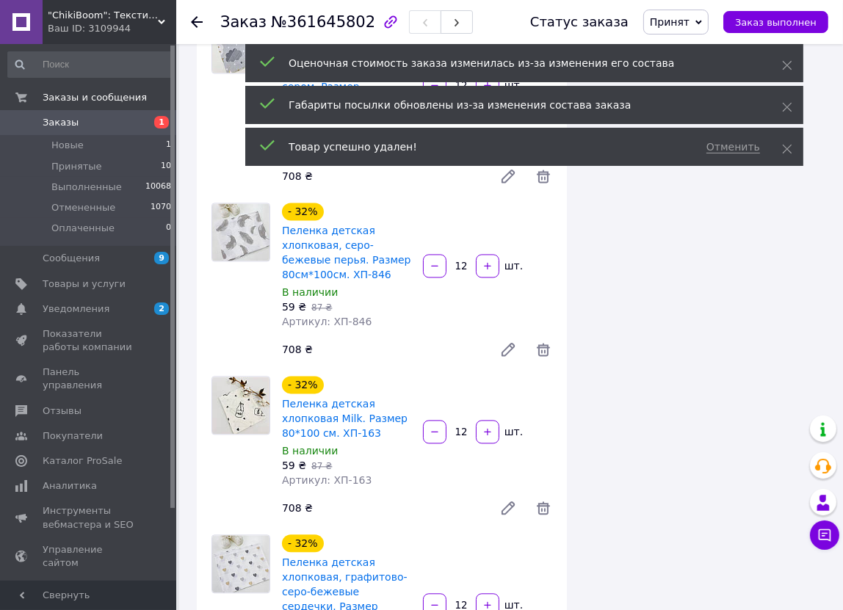
scroll to position [17, 0]
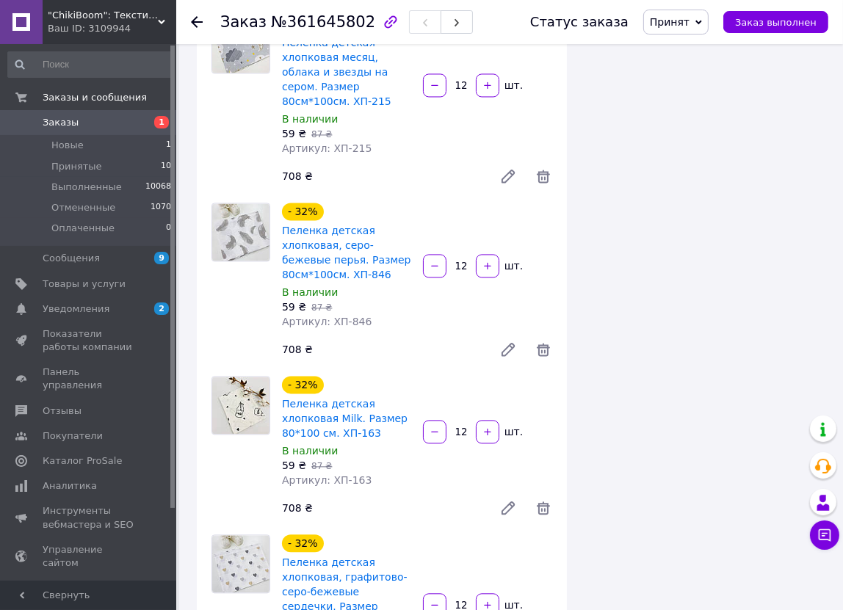
click at [708, 232] on div "Итого 25 товаров 20 016 ₴ Доставка Необходимо уточнить Скидка Добавить Всего к …" at bounding box center [705, 561] width 259 height 5912
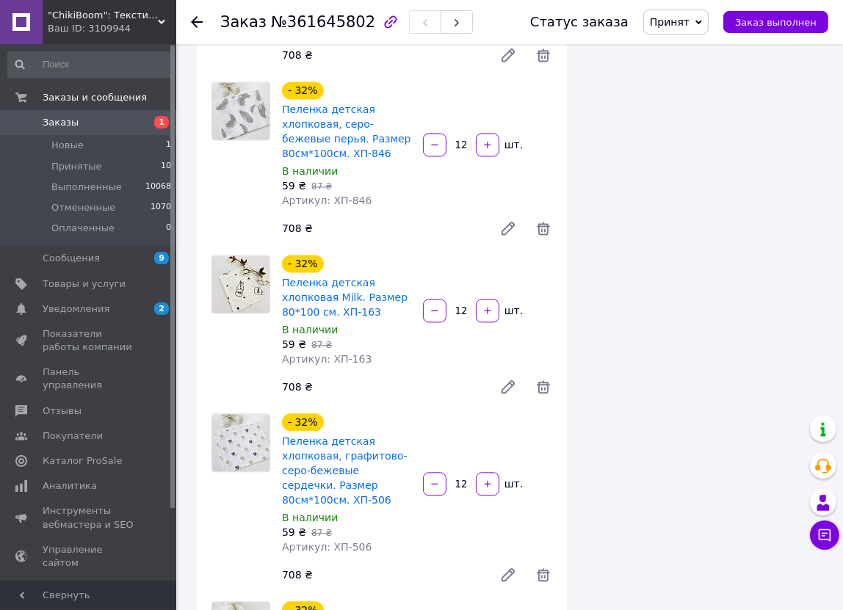
scroll to position [2791, 0]
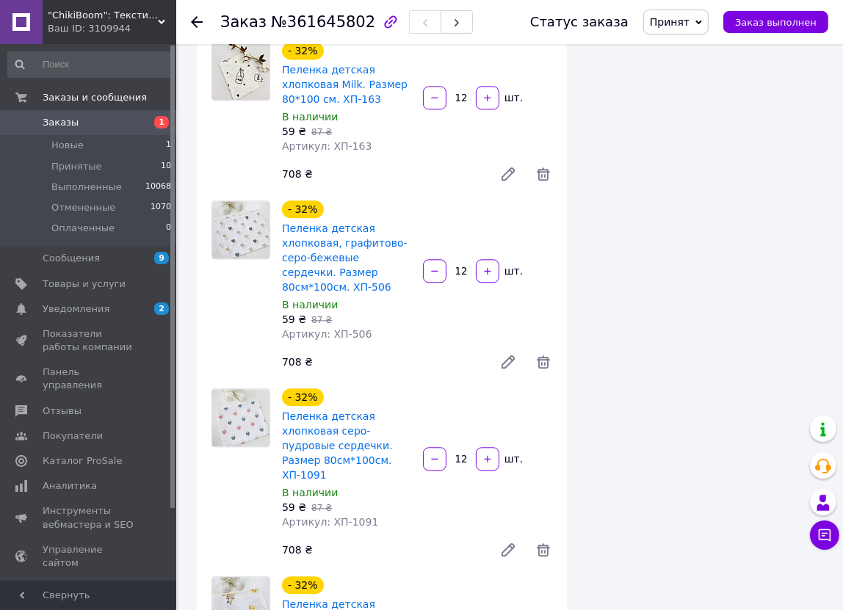
click at [544, 541] on icon at bounding box center [544, 550] width 18 height 18
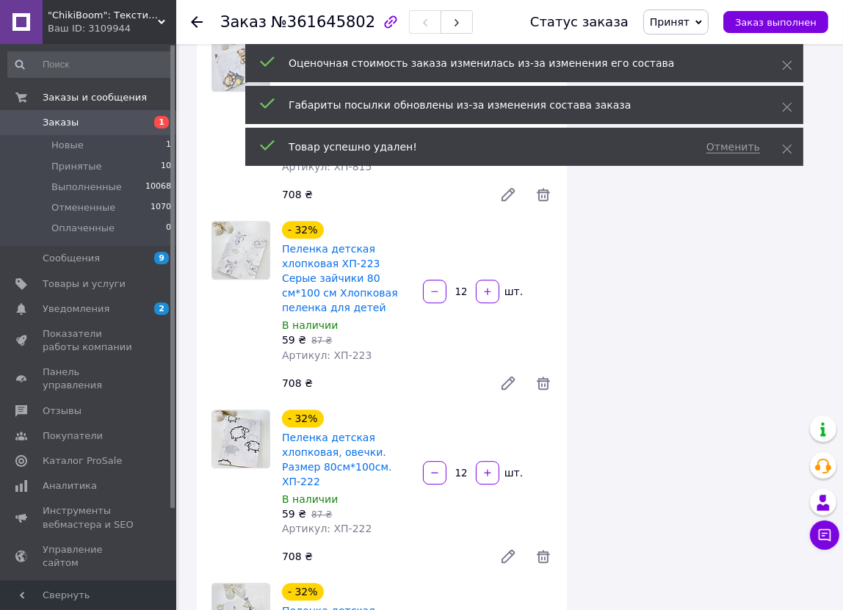
scroll to position [3351, 0]
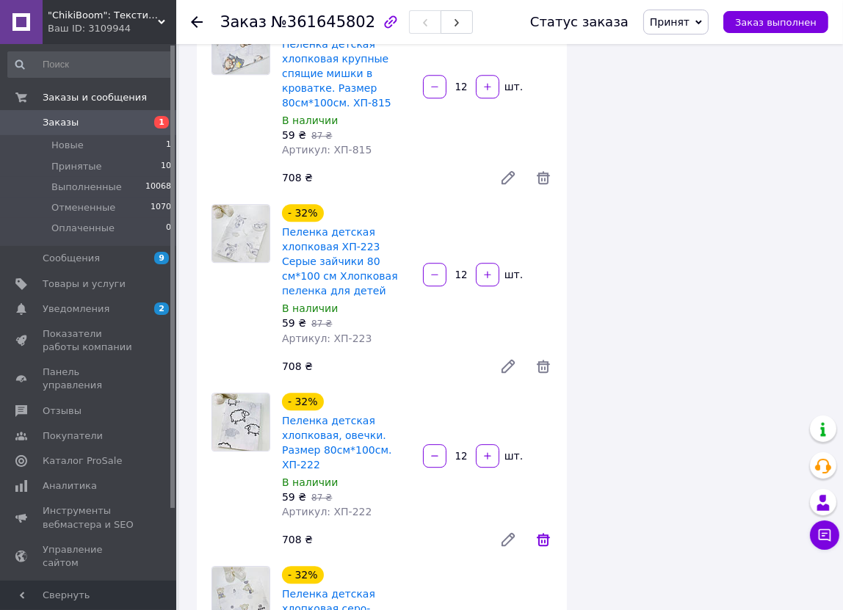
click at [546, 531] on icon at bounding box center [544, 540] width 18 height 18
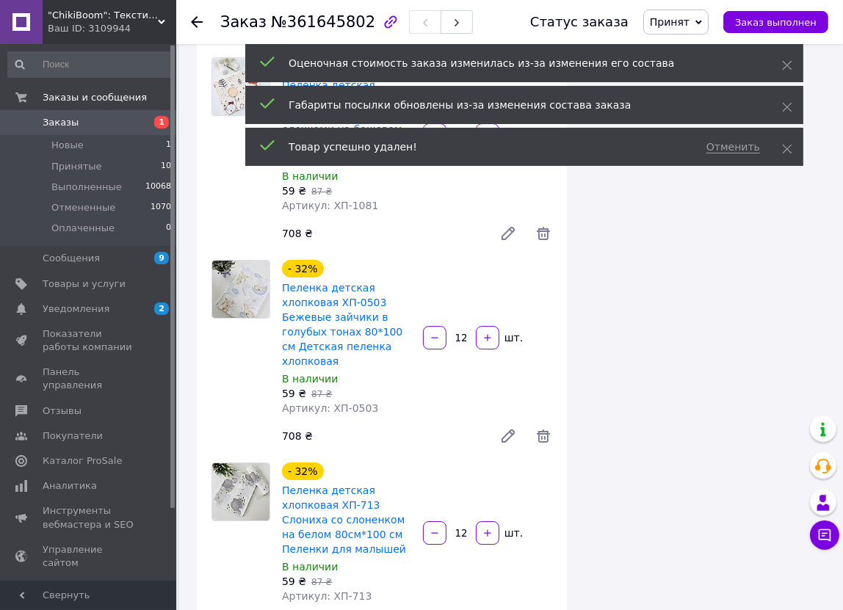
scroll to position [3885, 0]
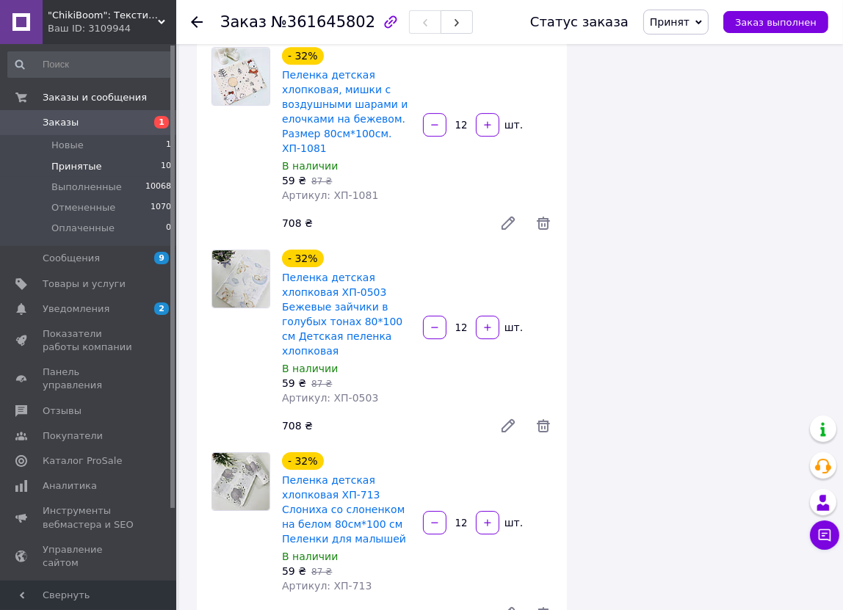
click at [84, 160] on span "Принятые" at bounding box center [76, 166] width 51 height 13
